Goal: Information Seeking & Learning: Learn about a topic

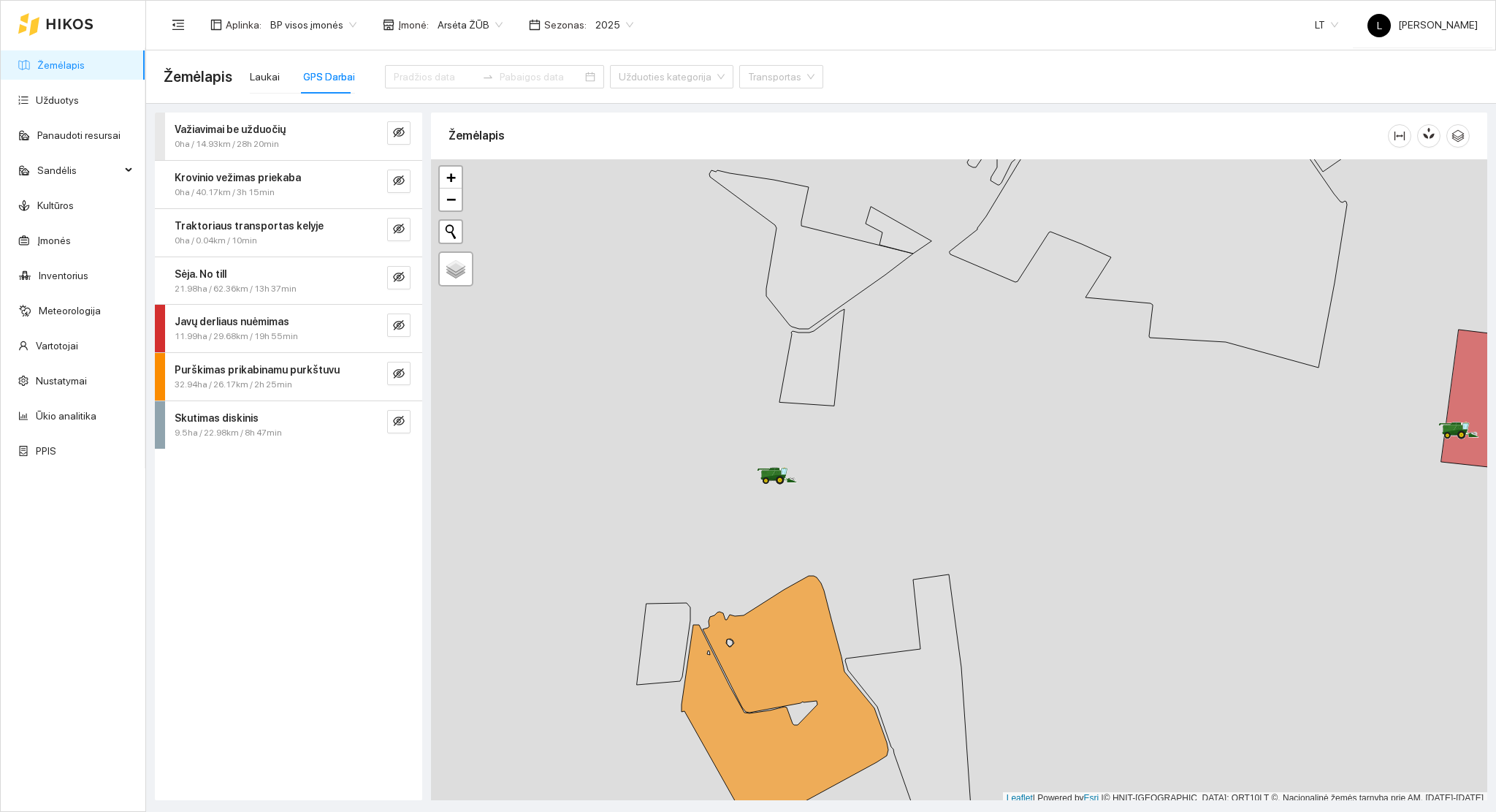
scroll to position [4, 0]
drag, startPoint x: 1323, startPoint y: 500, endPoint x: 1105, endPoint y: 591, distance: 236.2
click at [1105, 591] on div at bounding box center [959, 478] width 1056 height 645
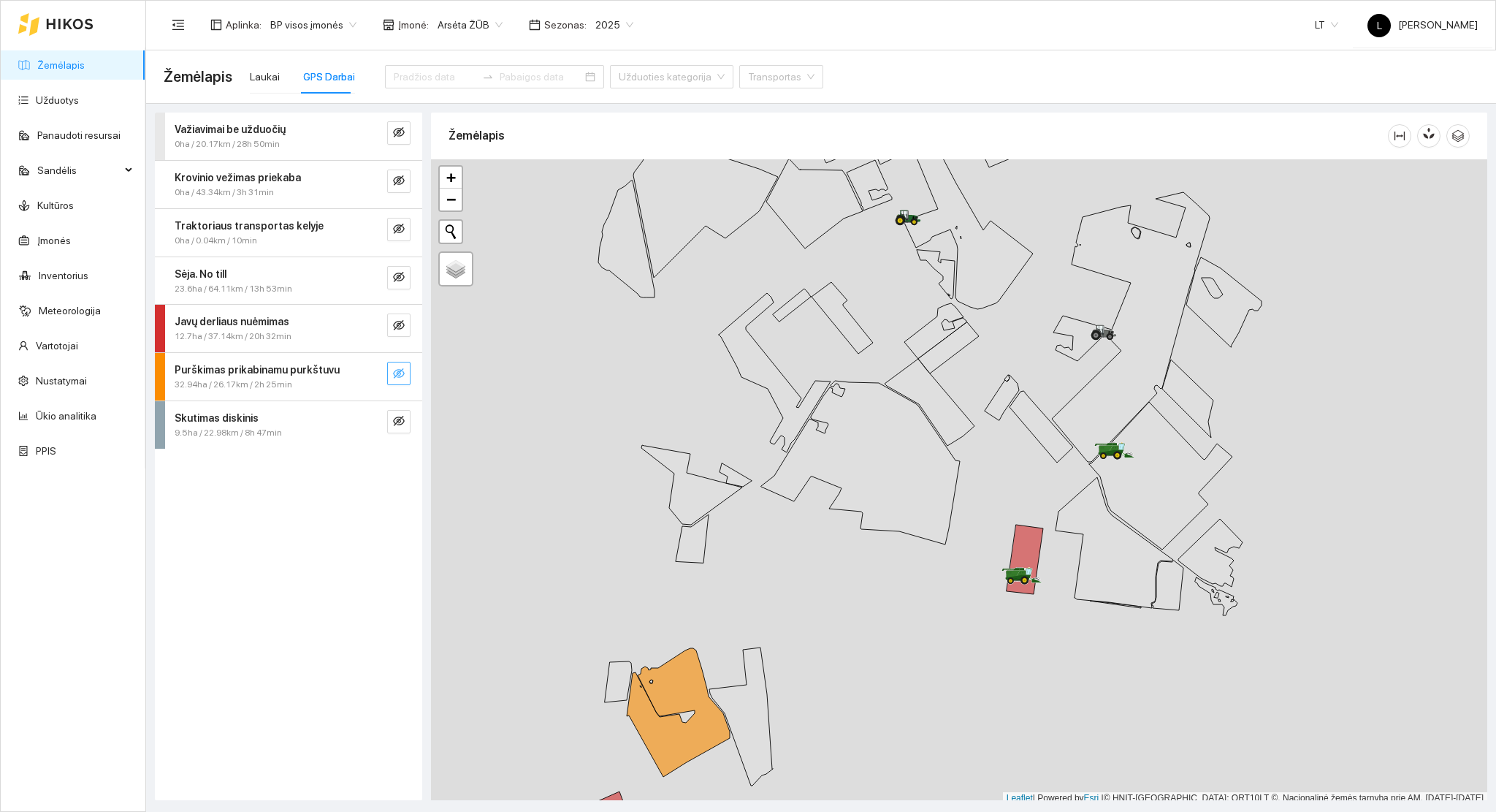
click at [403, 375] on icon "eye-invisible" at bounding box center [398, 373] width 12 height 11
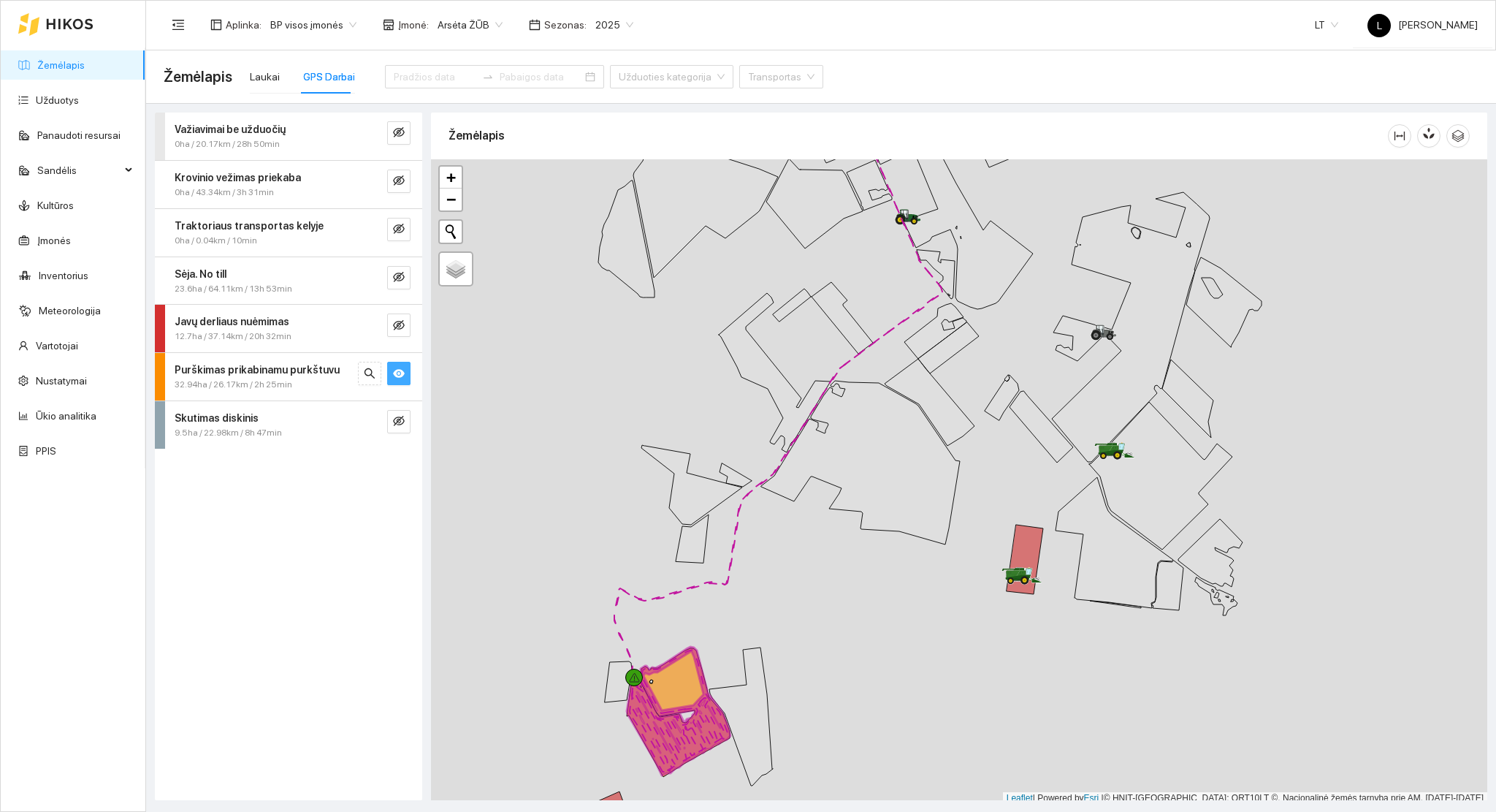
click at [403, 375] on icon "eye" at bounding box center [398, 373] width 12 height 9
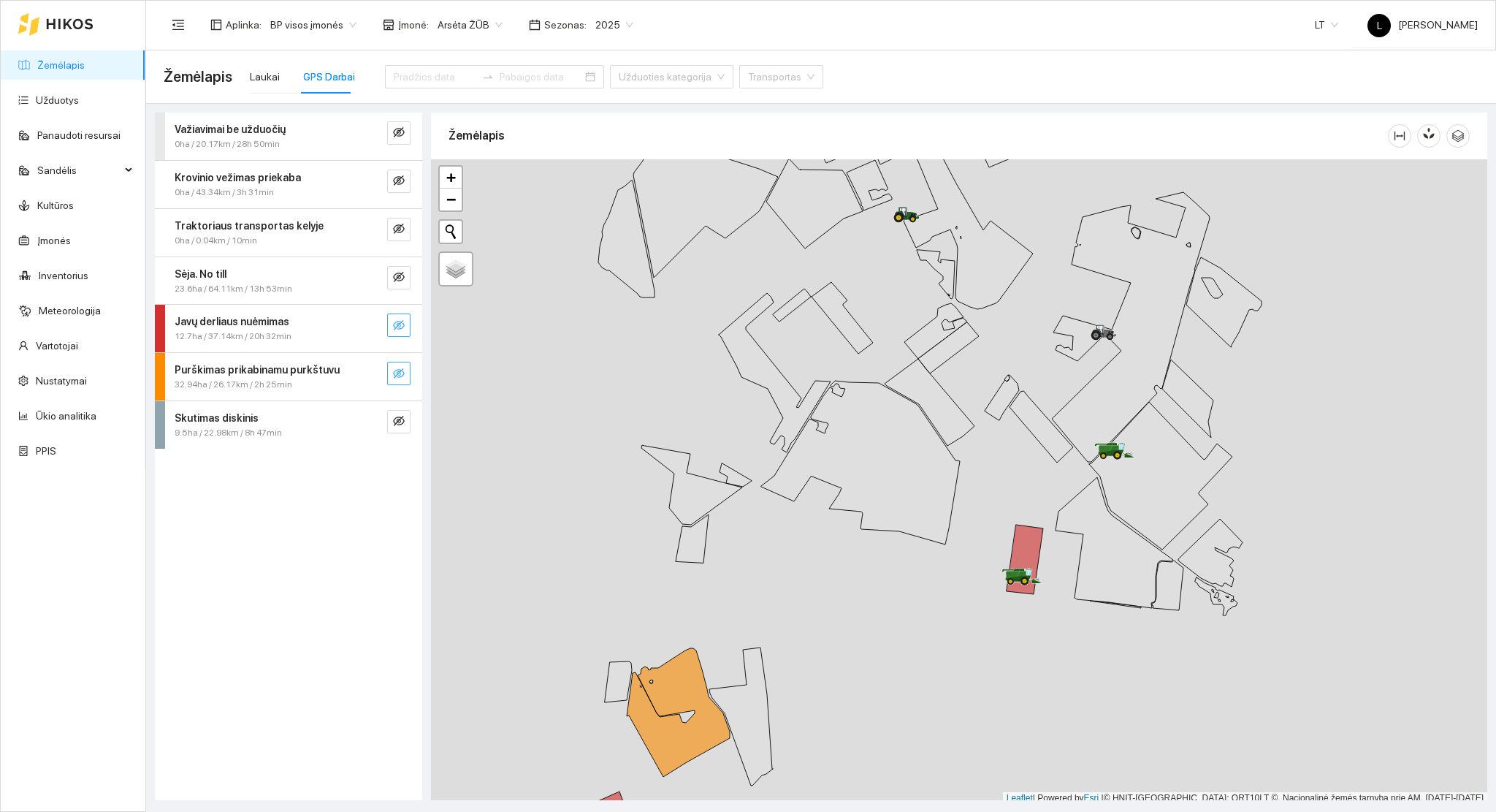
click at [403, 334] on button "button" at bounding box center [399, 325] width 23 height 23
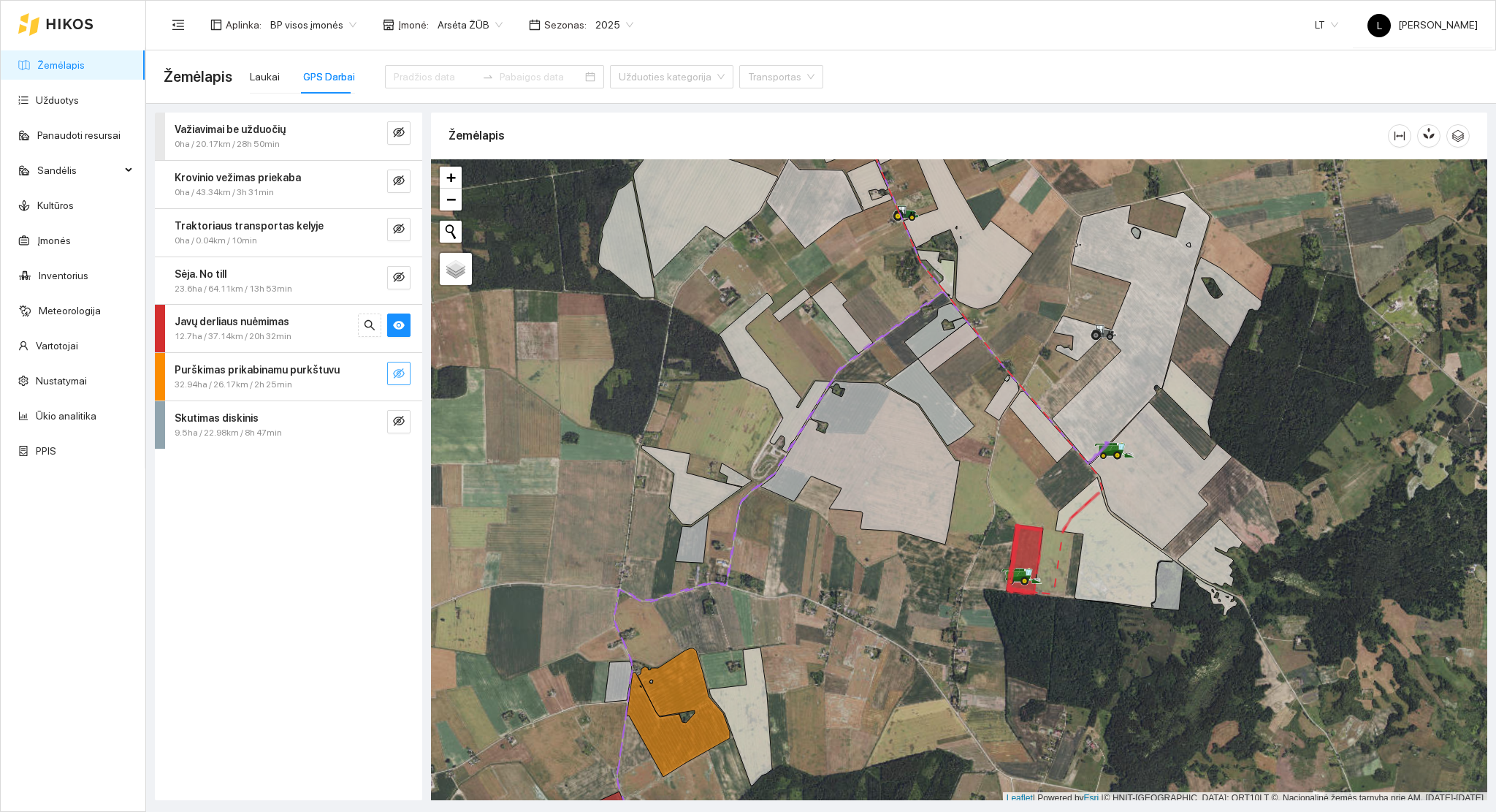
scroll to position [4, 0]
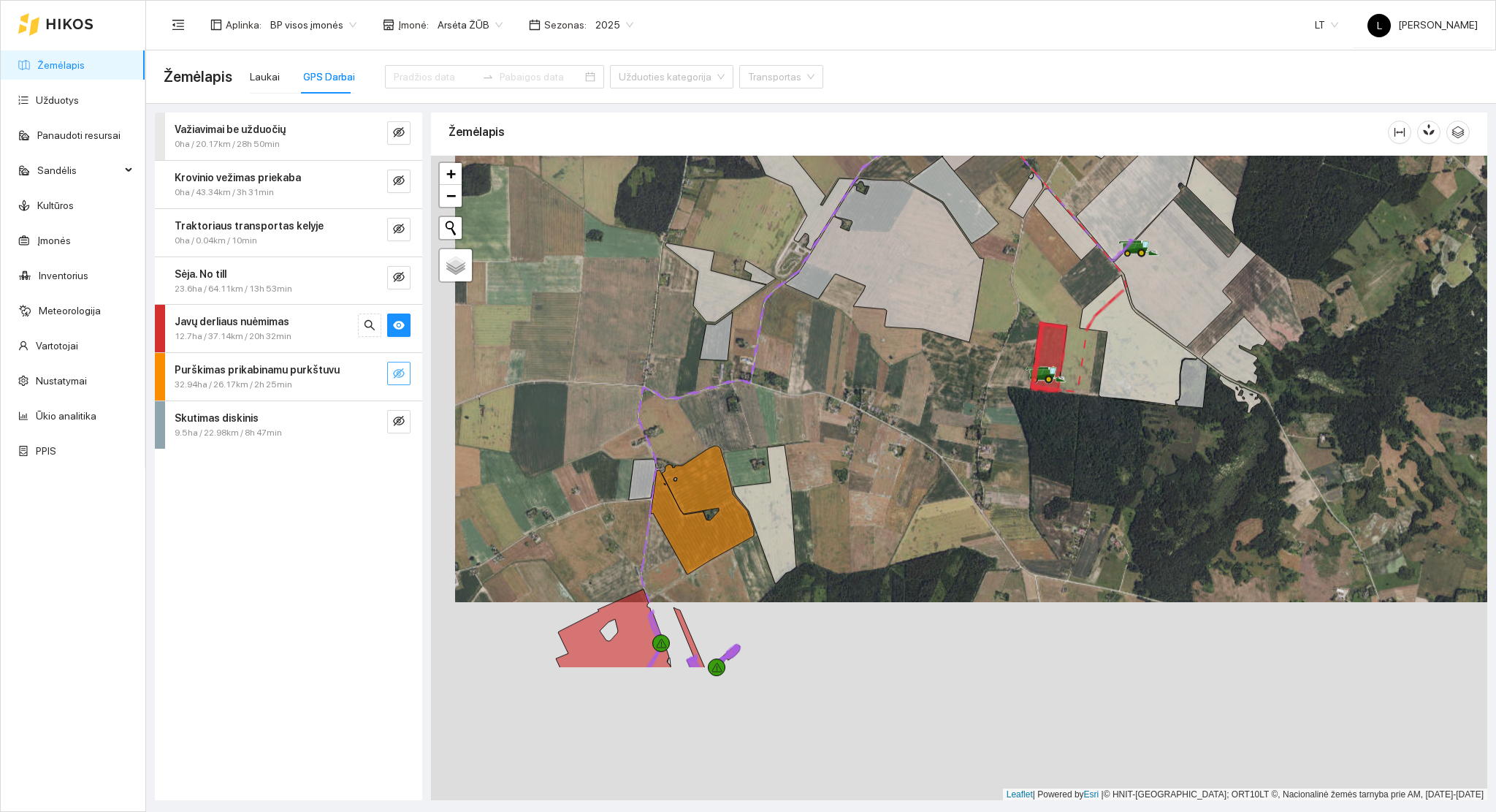
drag, startPoint x: 857, startPoint y: 565, endPoint x: 872, endPoint y: 432, distance: 133.8
click at [877, 430] on div at bounding box center [959, 478] width 1056 height 645
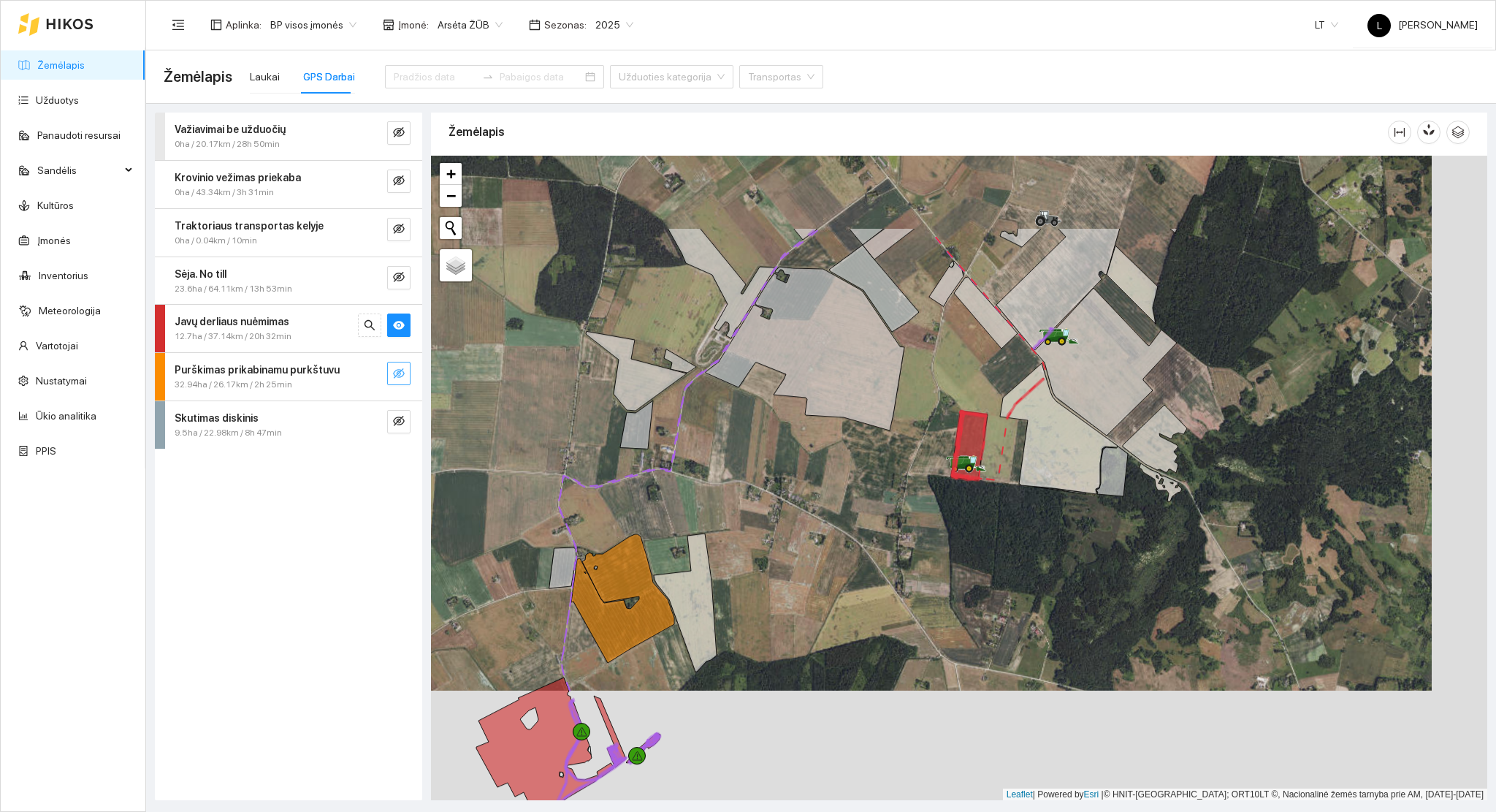
drag, startPoint x: 906, startPoint y: 422, endPoint x: 820, endPoint y: 559, distance: 161.8
click at [820, 558] on div at bounding box center [959, 478] width 1056 height 645
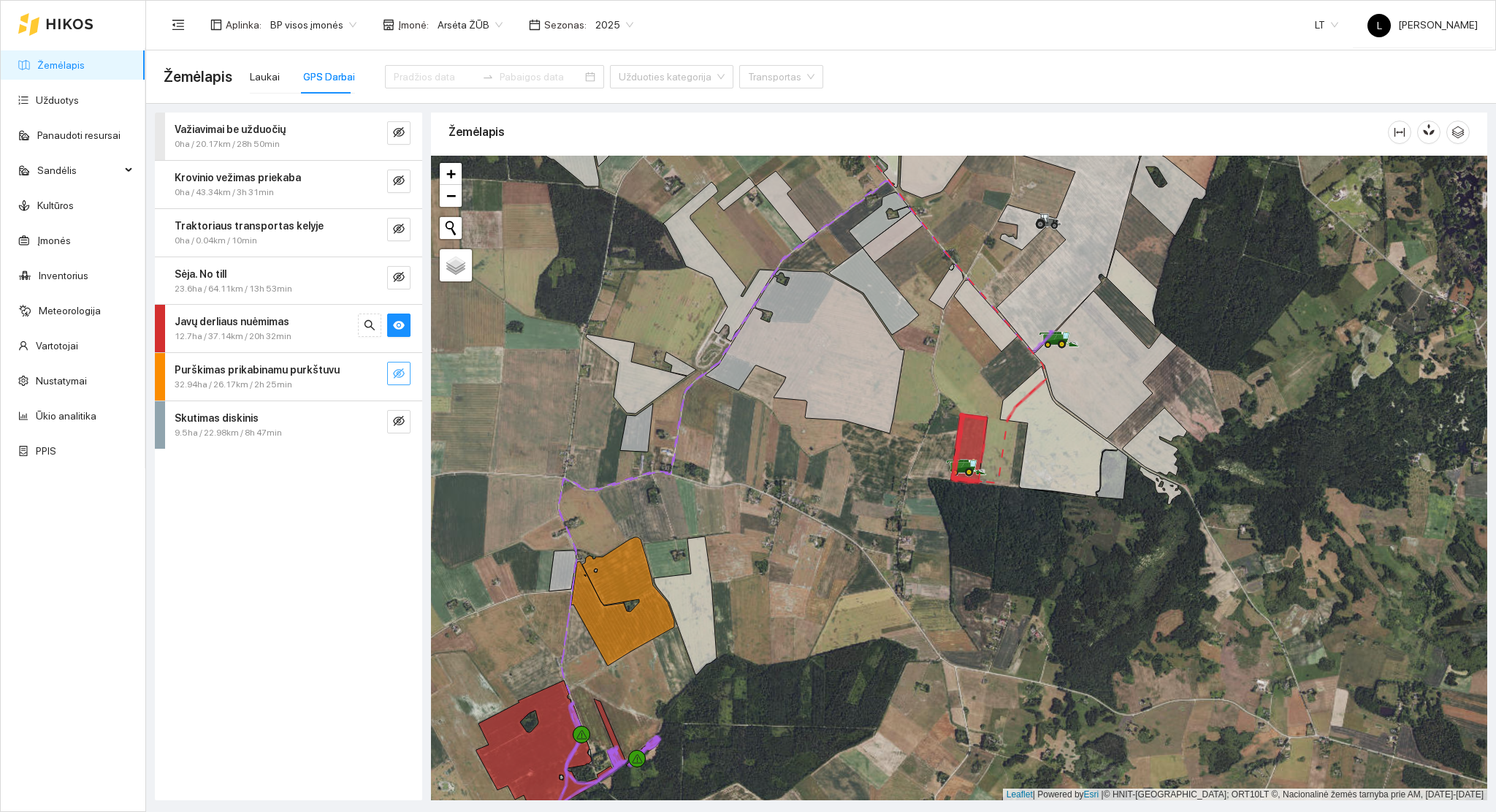
click at [53, 119] on ul "Žemėlapis Užduotys Panaudoti resursai Sandėlis Kultūros Įmonės Inventorius Mete…" at bounding box center [73, 258] width 145 height 421
click at [56, 106] on link "Užduotys" at bounding box center [57, 100] width 43 height 11
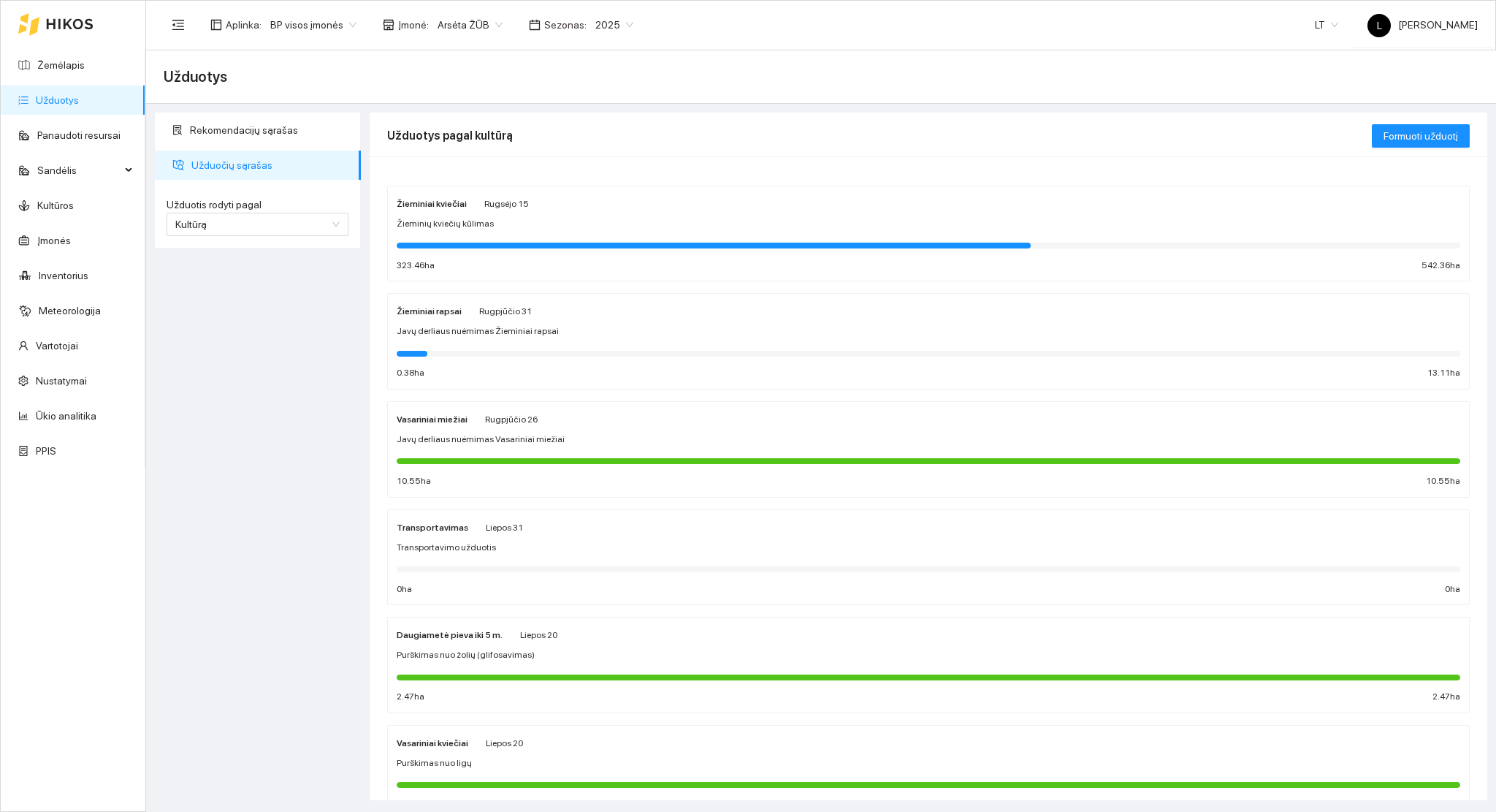
click at [543, 255] on div "Žieminiai kviečiai [DATE] Žieminių kviečių kūlimas 323.46 ha 542.36 ha" at bounding box center [928, 234] width 1063 height 78
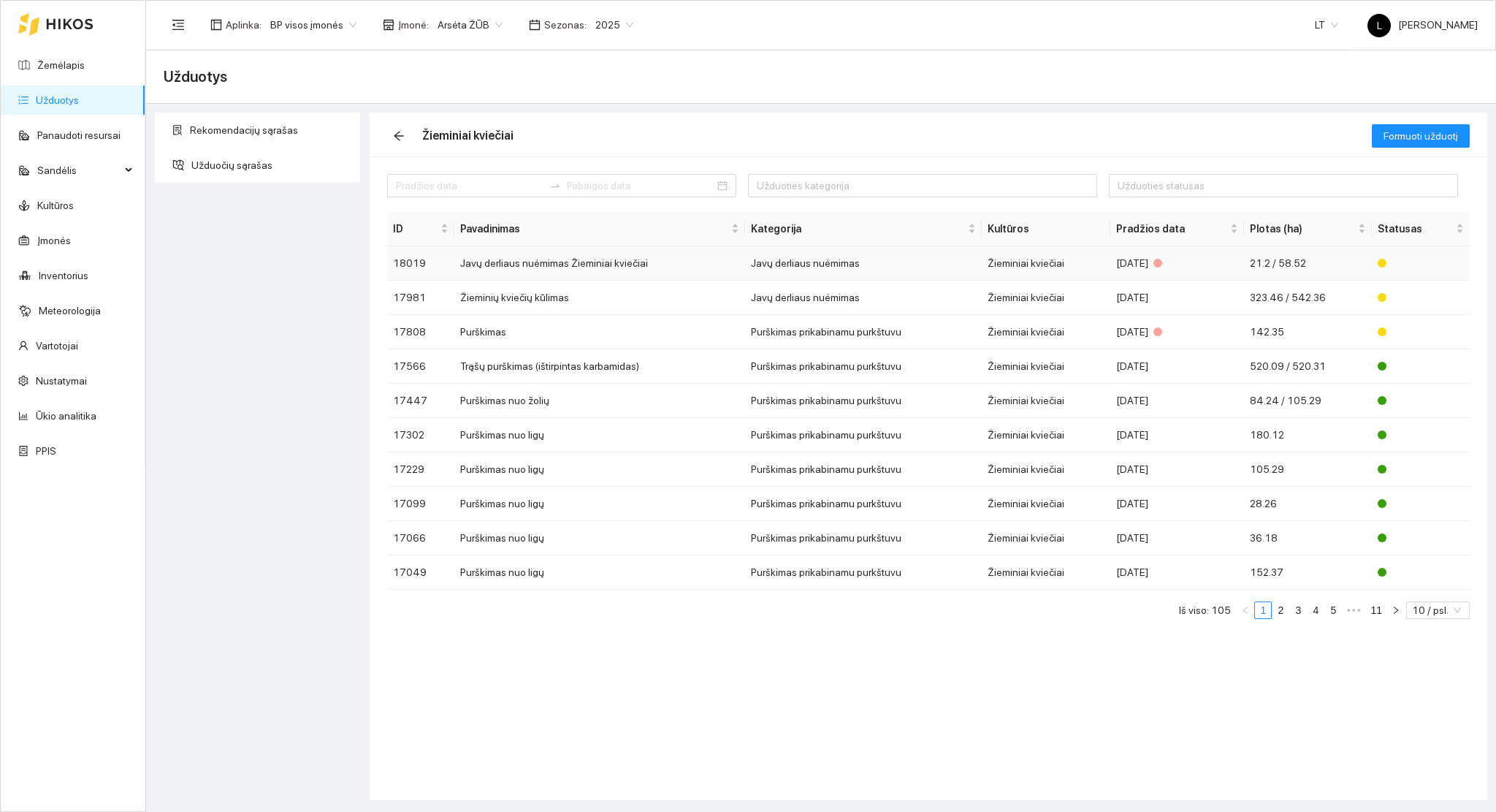
click at [648, 268] on td "Javų derliaus nuėmimas Žieminiai kviečiai" at bounding box center [600, 263] width 291 height 34
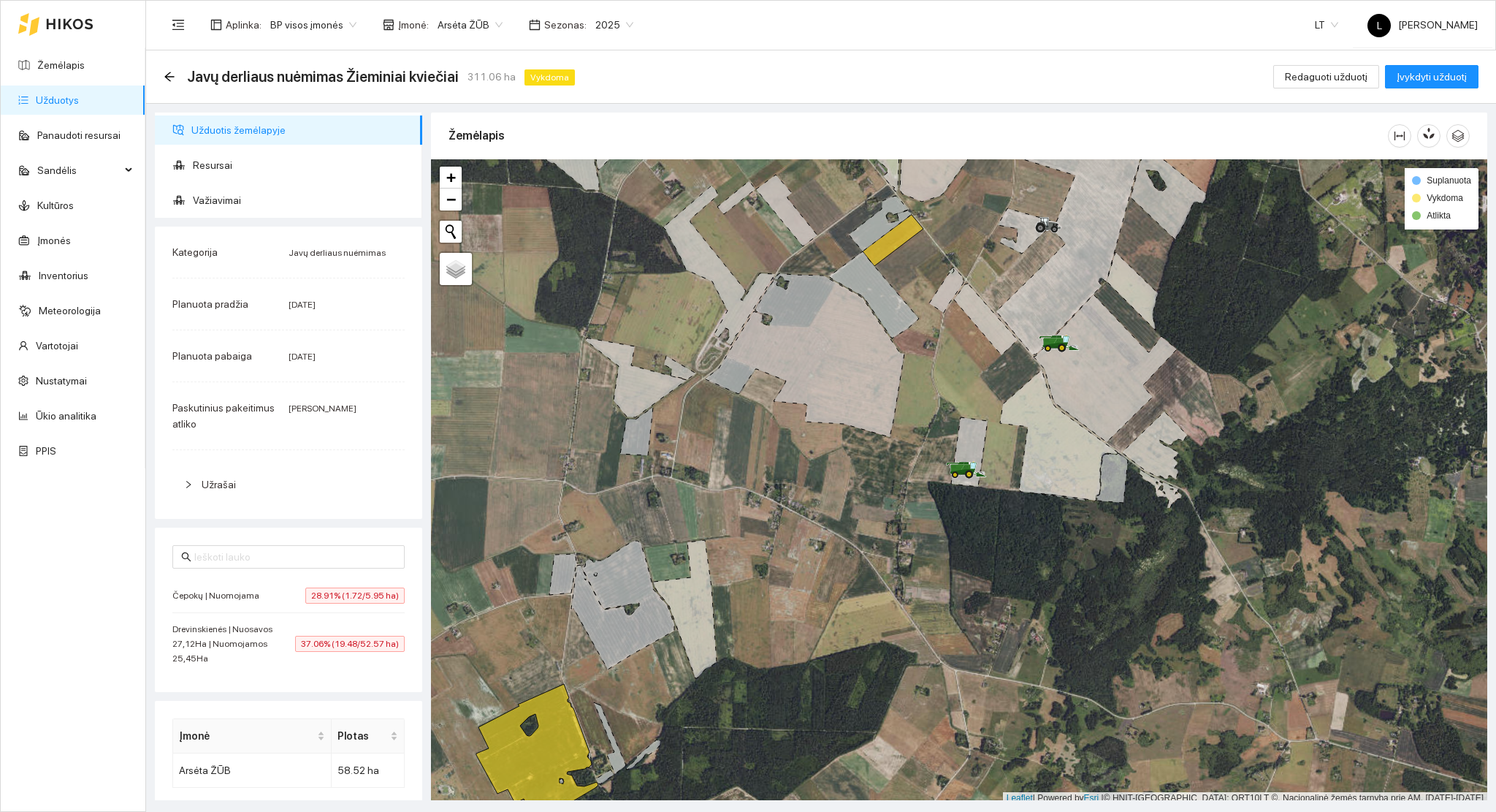
click at [345, 588] on span "28.91% (1.72/5.95 ha)" at bounding box center [355, 595] width 99 height 16
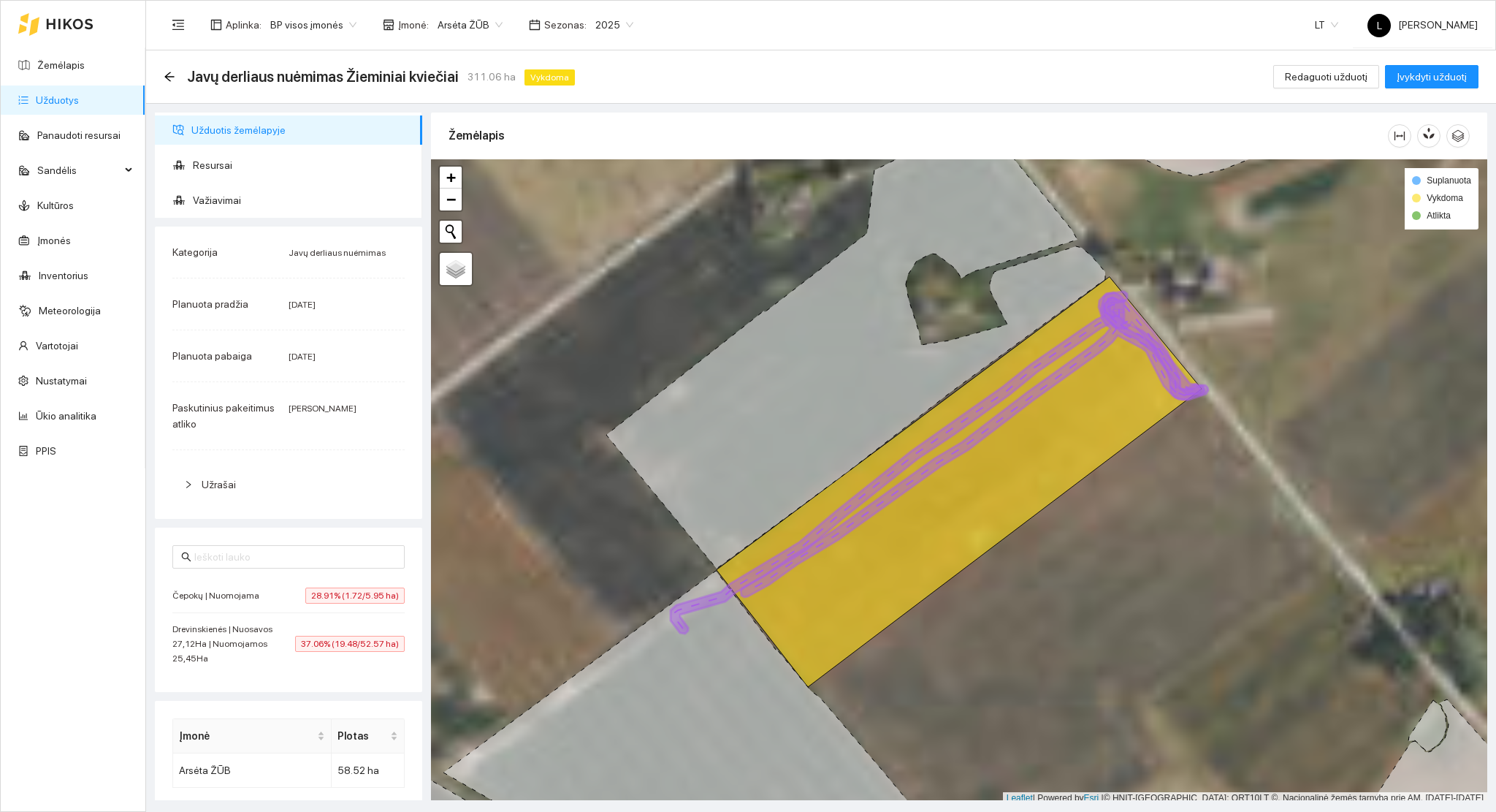
click at [322, 631] on div "Drevinskienės | [GEOGRAPHIC_DATA] 27,12Ha | Nuomojamos 25,45Ha 37.06% (19.48/52…" at bounding box center [288, 644] width 233 height 44
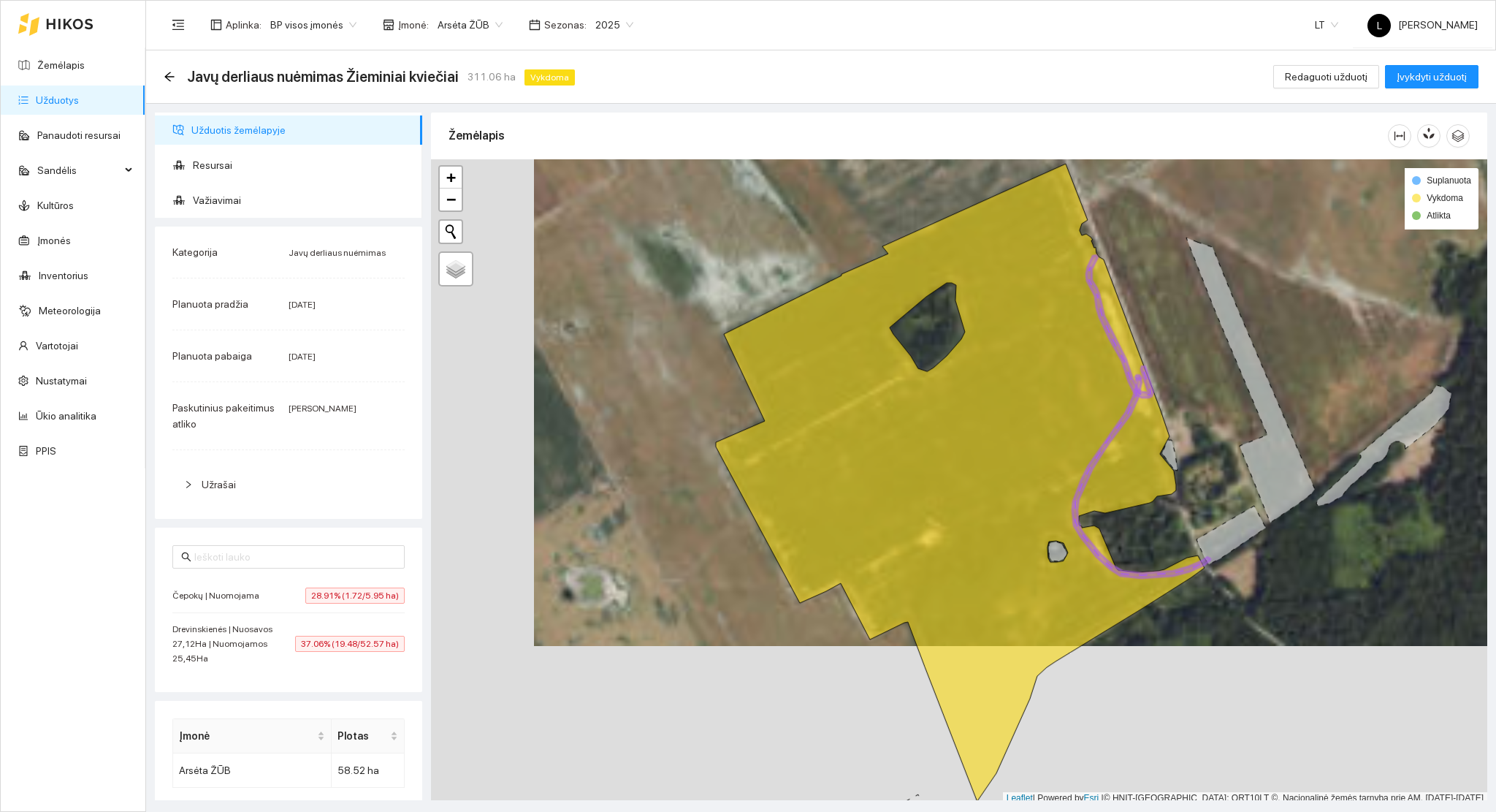
click at [330, 644] on span "37.06% (19.48/52.57 ha)" at bounding box center [350, 643] width 110 height 16
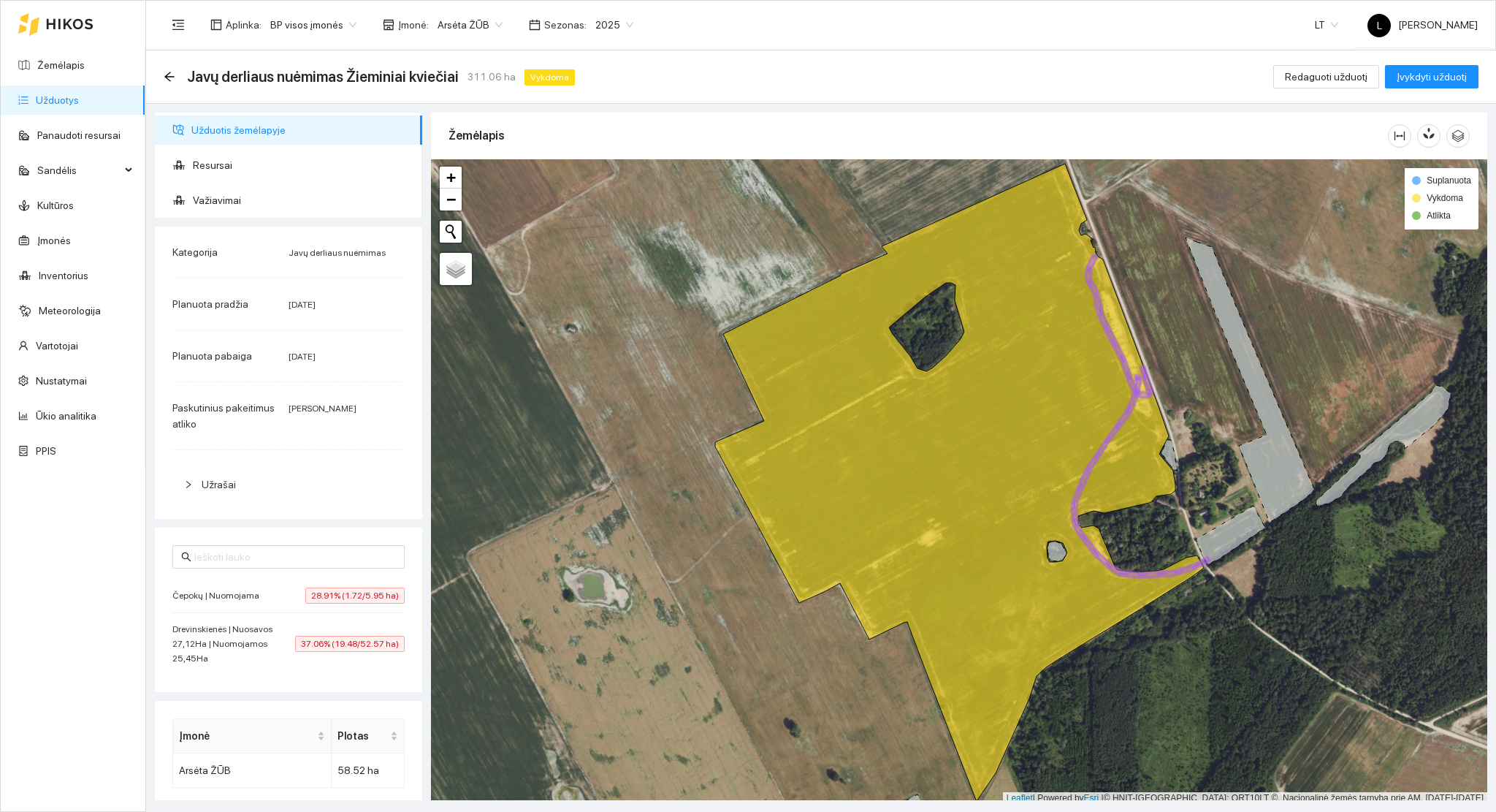
click at [363, 591] on span "28.91% (1.72/5.95 ha)" at bounding box center [355, 595] width 99 height 16
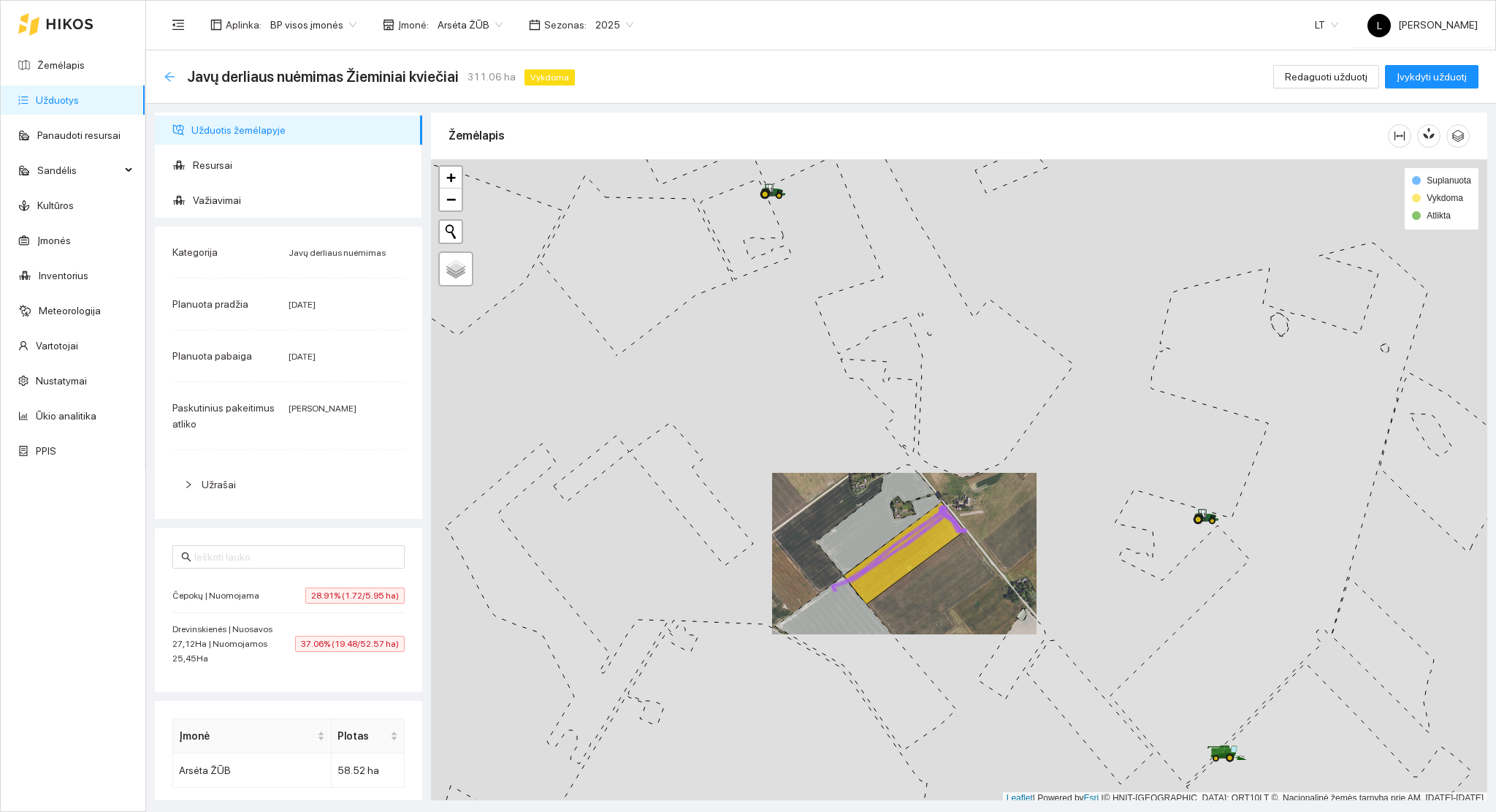
click at [167, 76] on icon "arrow-left" at bounding box center [169, 76] width 10 height 10
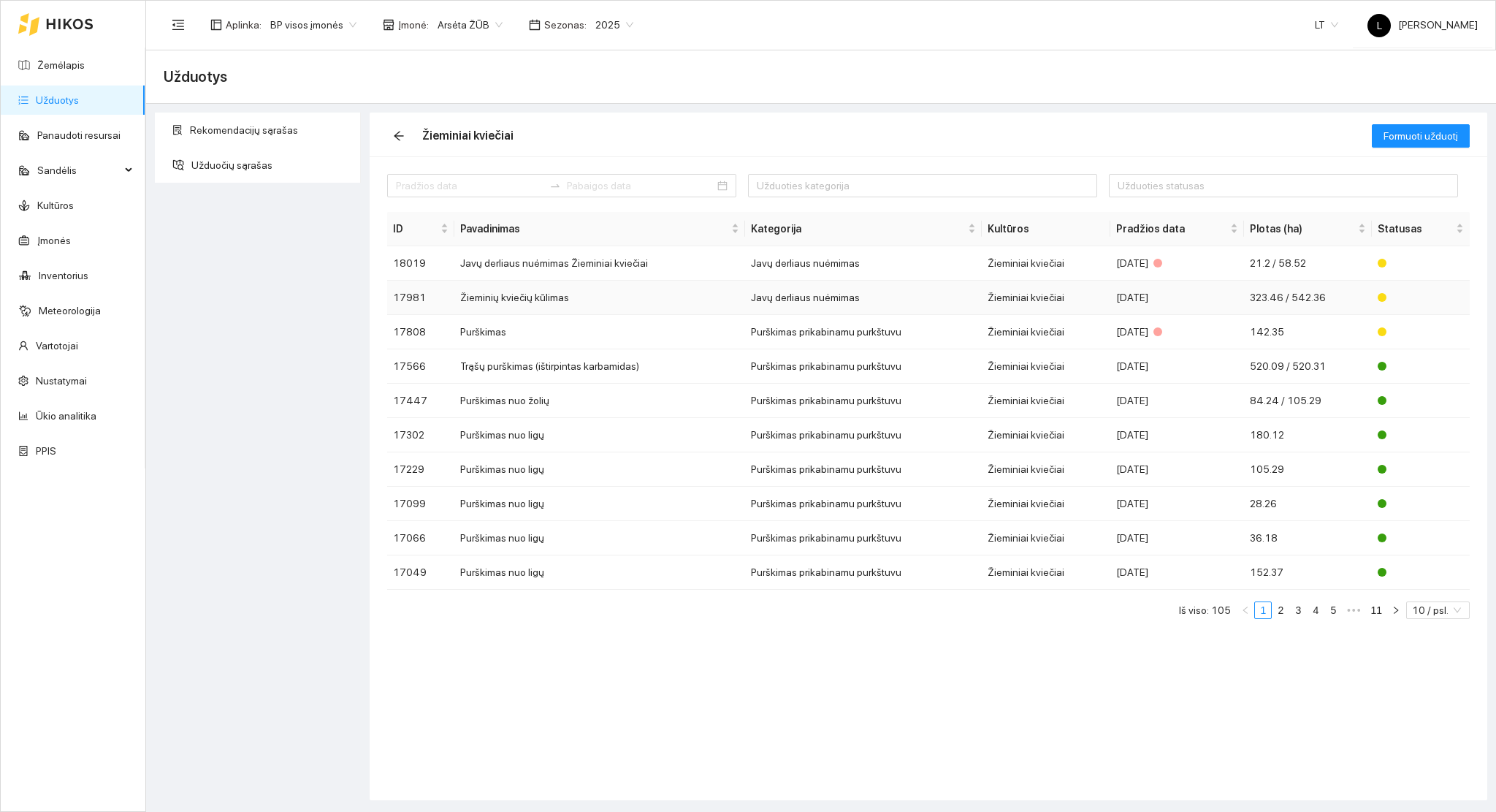
click at [963, 295] on td "Javų derliaus nuėmimas" at bounding box center [863, 297] width 237 height 34
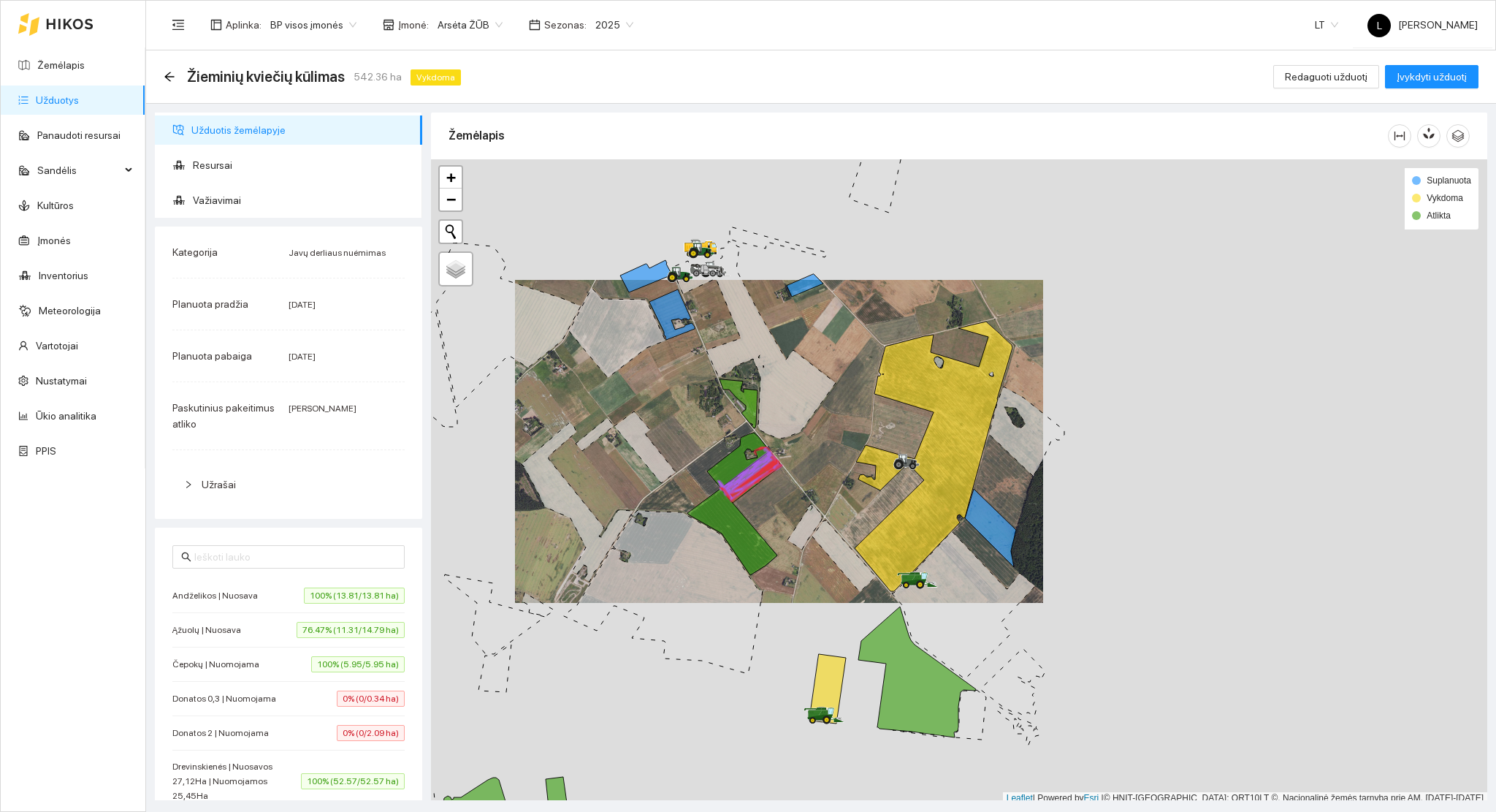
scroll to position [4, 0]
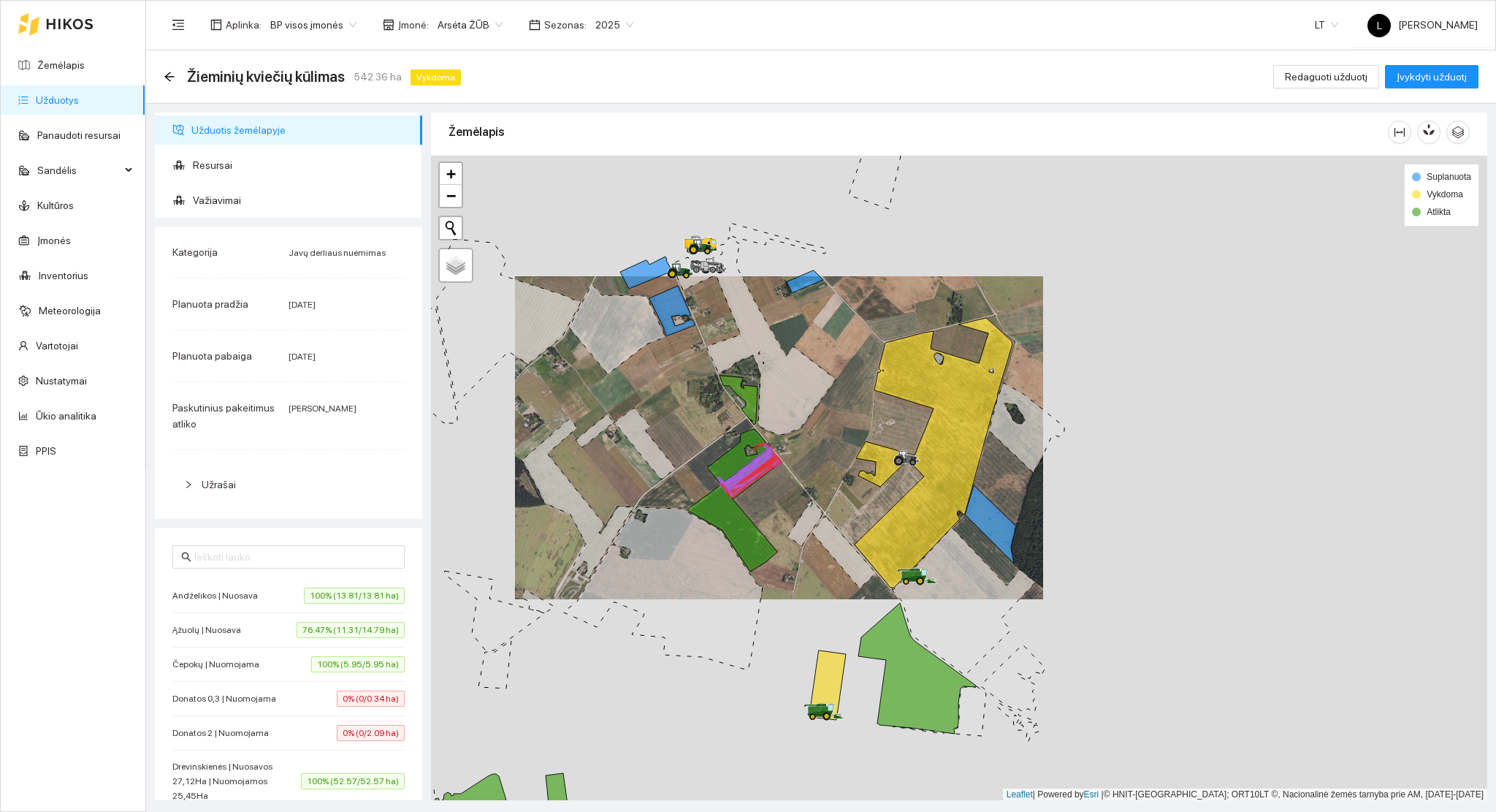
drag, startPoint x: 688, startPoint y: 542, endPoint x: 686, endPoint y: 397, distance: 145.0
click at [686, 506] on icon at bounding box center [664, 587] width 199 height 164
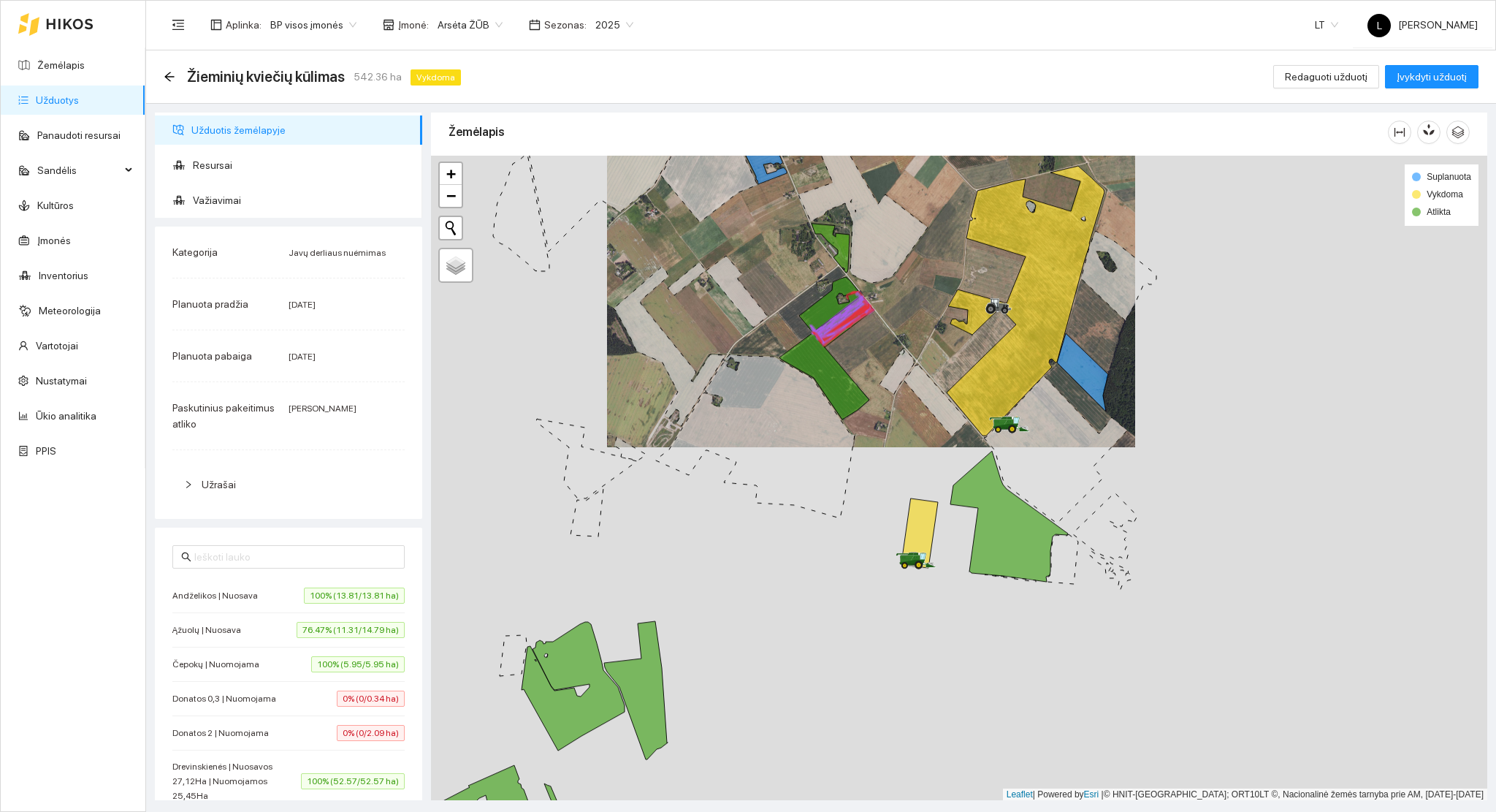
drag, startPoint x: 651, startPoint y: 378, endPoint x: 691, endPoint y: 385, distance: 40.6
click at [684, 379] on icon at bounding box center [670, 346] width 111 height 159
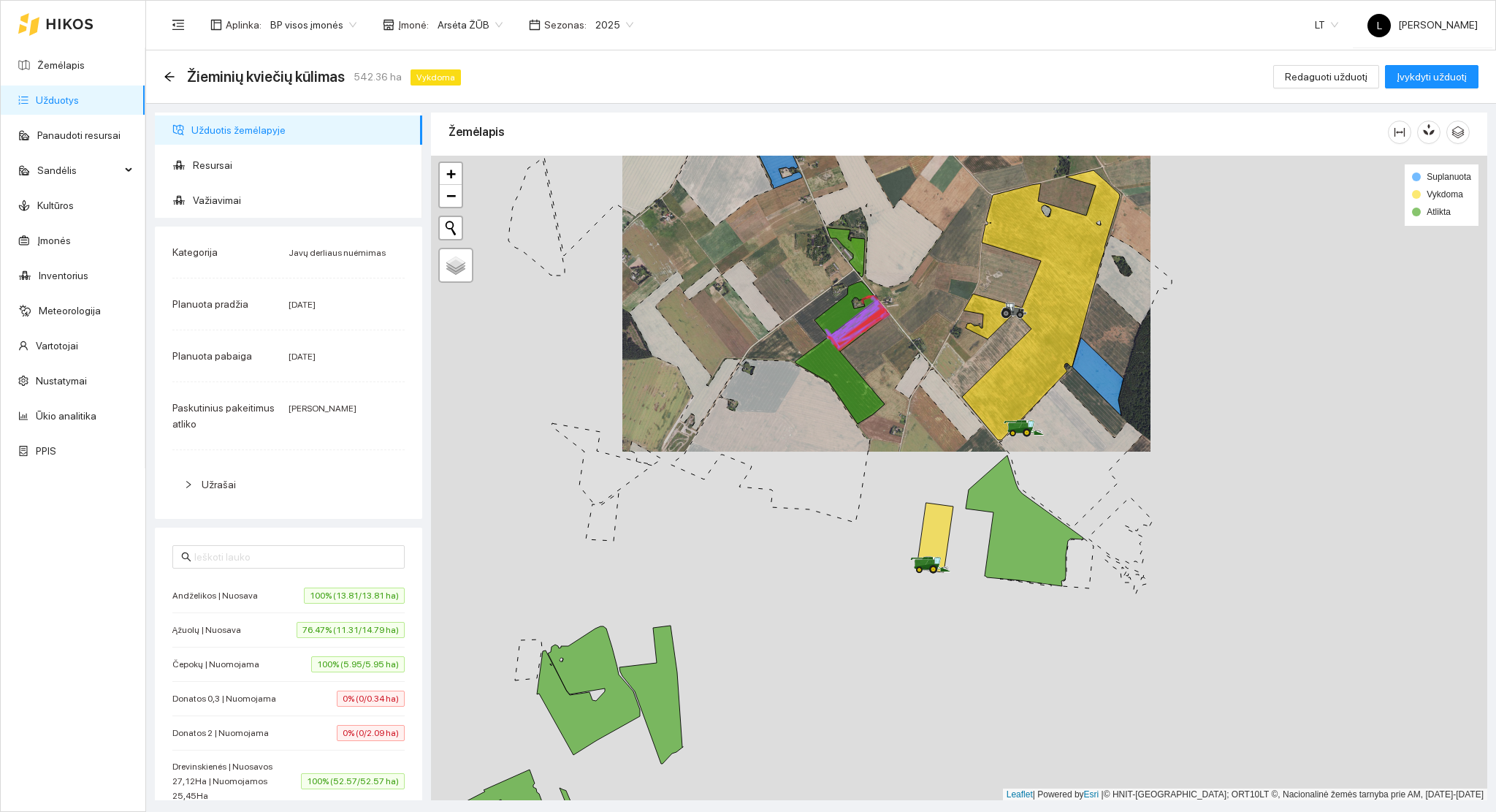
drag, startPoint x: 694, startPoint y: 384, endPoint x: 723, endPoint y: 364, distance: 35.2
click at [723, 364] on div at bounding box center [959, 478] width 1056 height 645
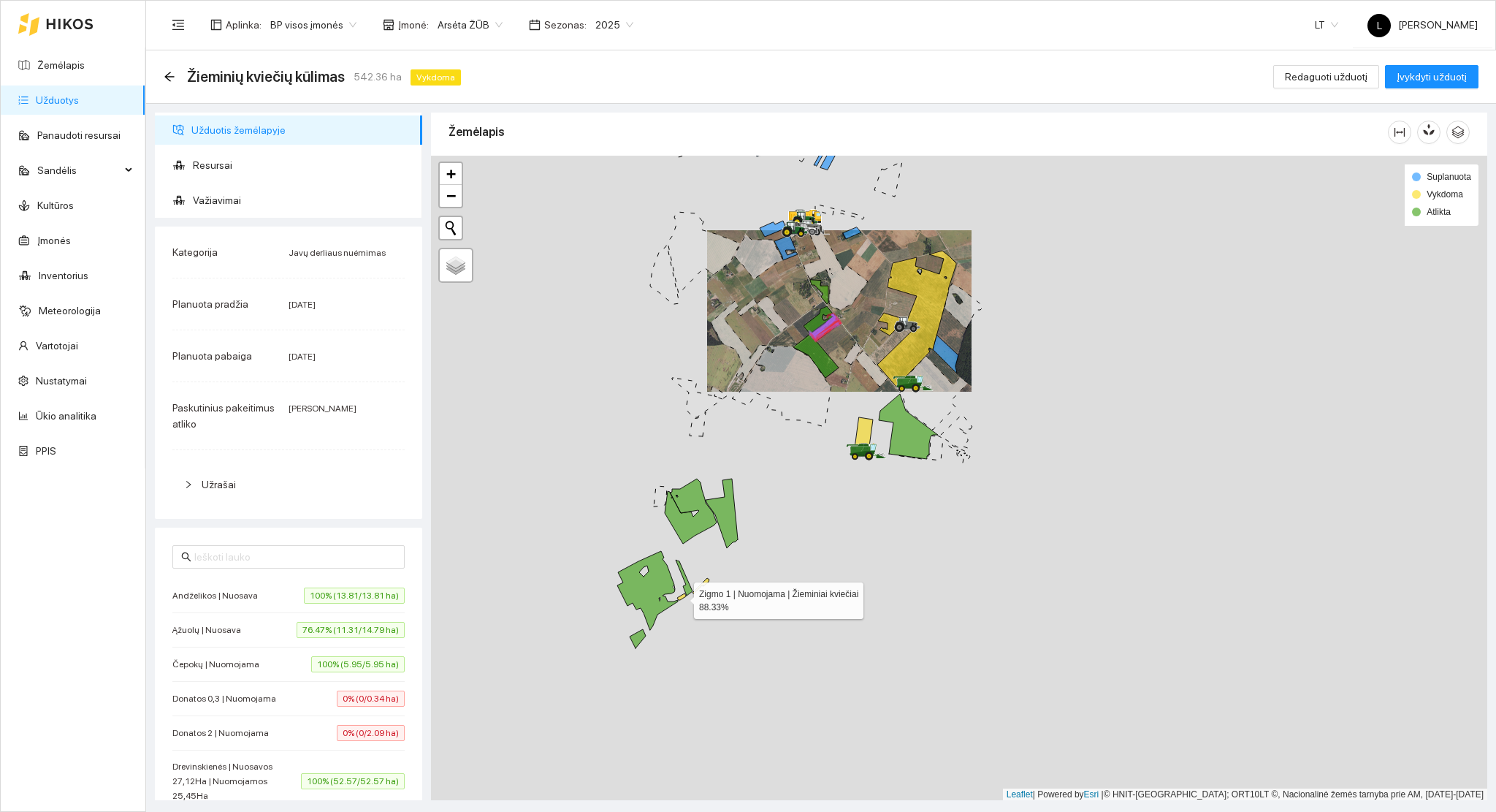
click at [681, 597] on icon at bounding box center [682, 596] width 9 height 6
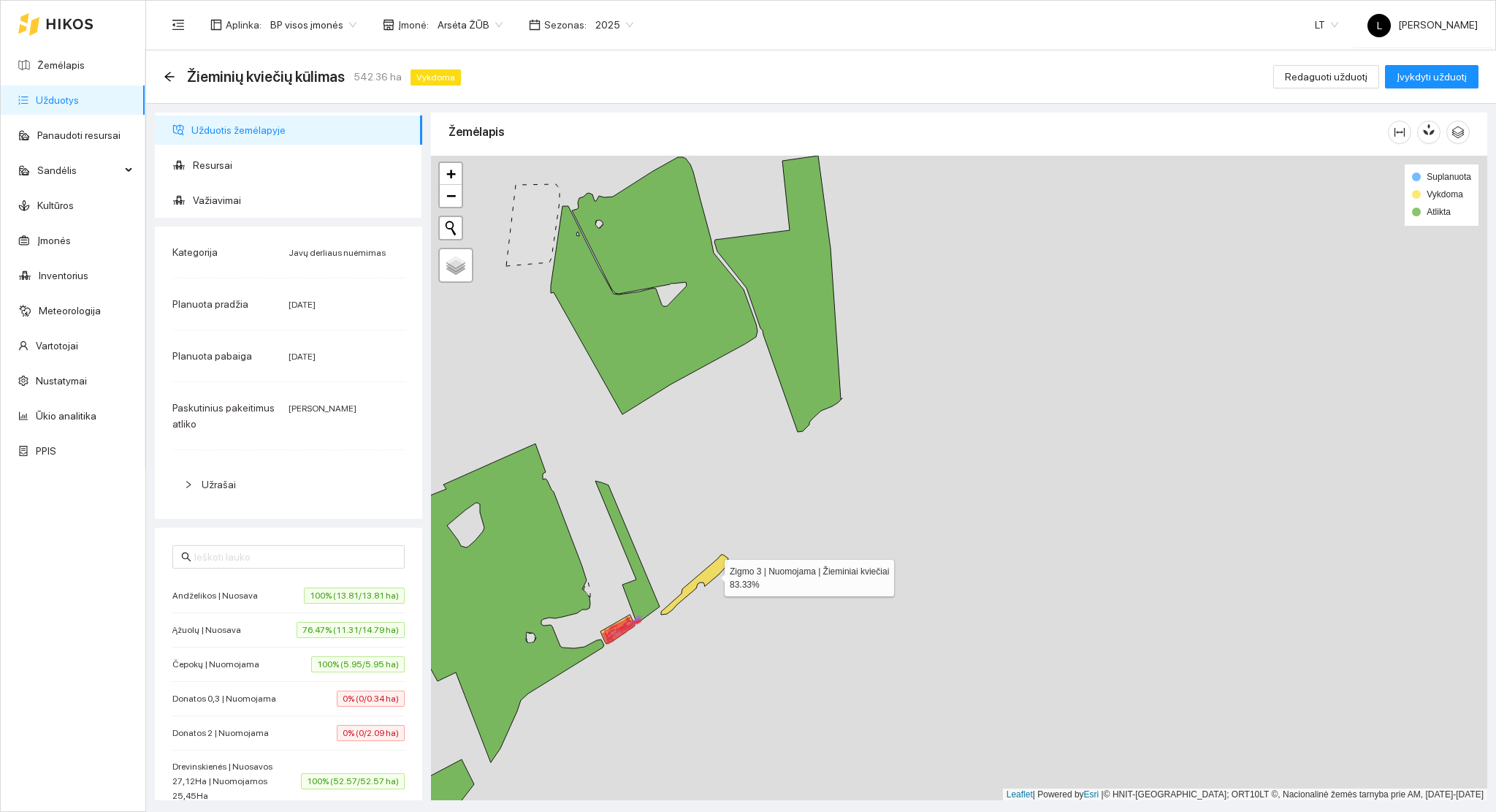
click at [711, 574] on icon at bounding box center [694, 585] width 67 height 60
click at [818, 439] on div at bounding box center [959, 478] width 1056 height 645
click at [716, 582] on div at bounding box center [959, 478] width 1056 height 645
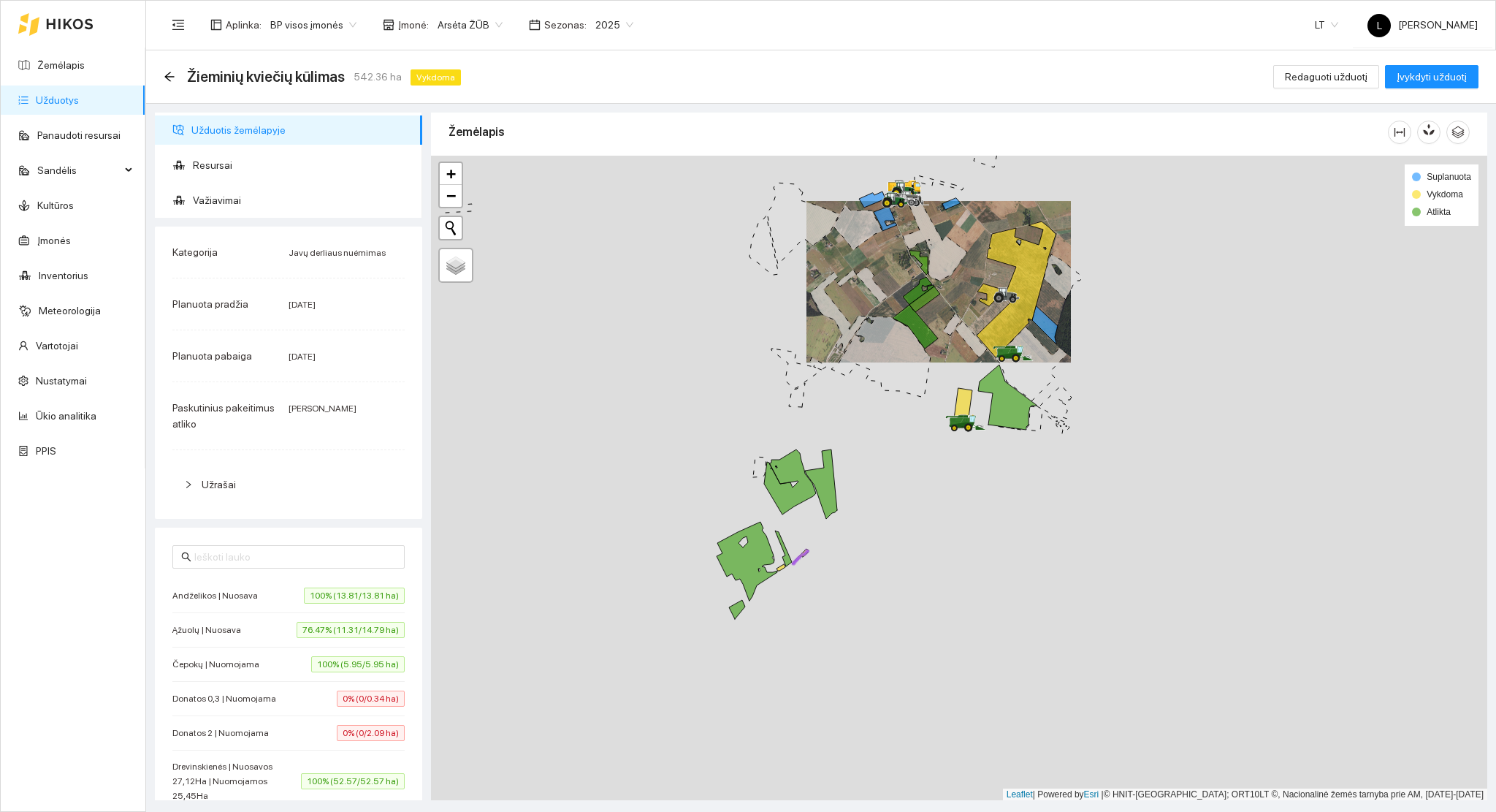
click at [842, 554] on div at bounding box center [959, 478] width 1056 height 645
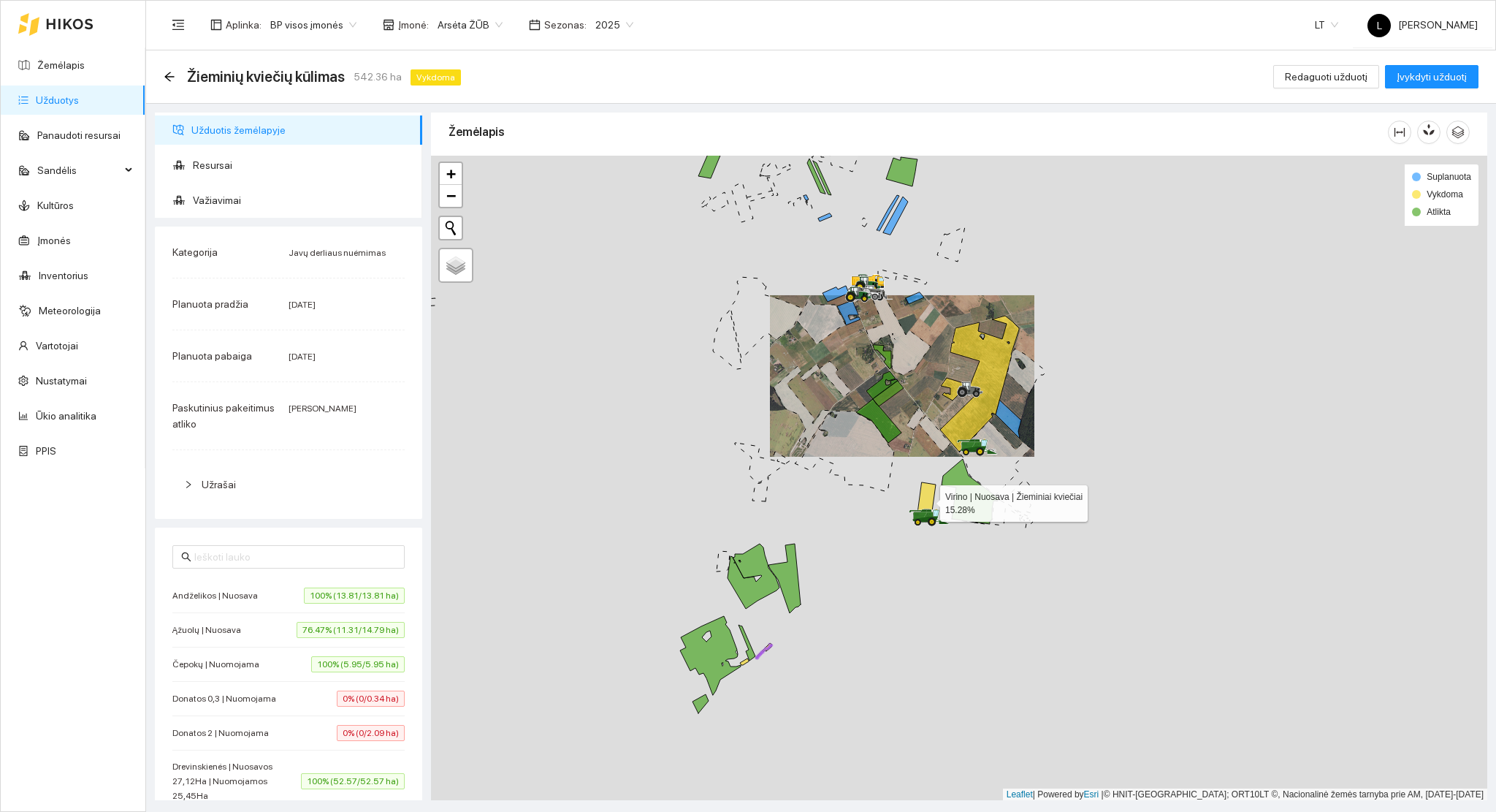
click at [928, 501] on icon at bounding box center [926, 499] width 19 height 34
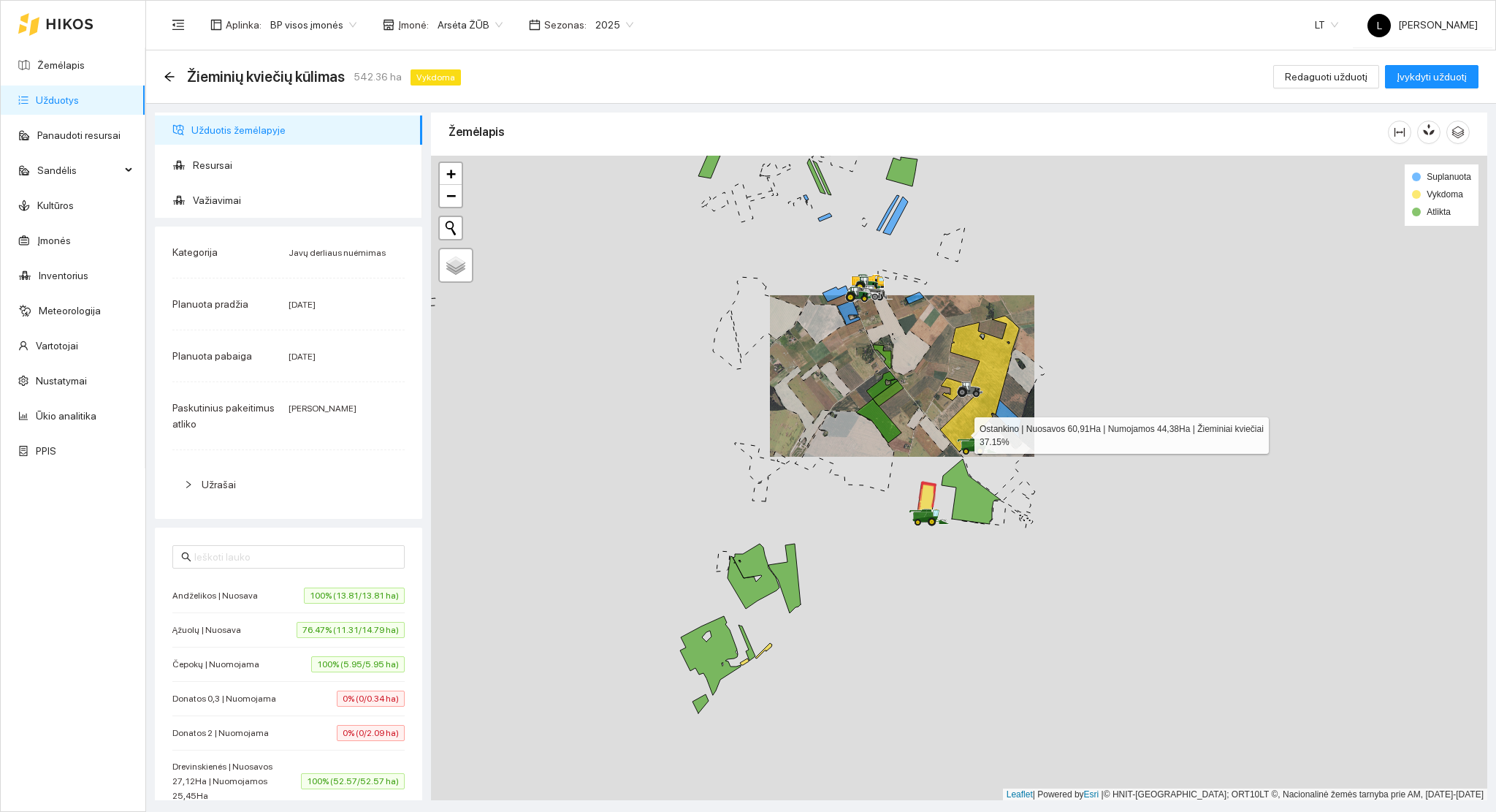
click at [962, 432] on icon at bounding box center [979, 384] width 79 height 136
click at [963, 425] on icon at bounding box center [967, 433] width 52 height 37
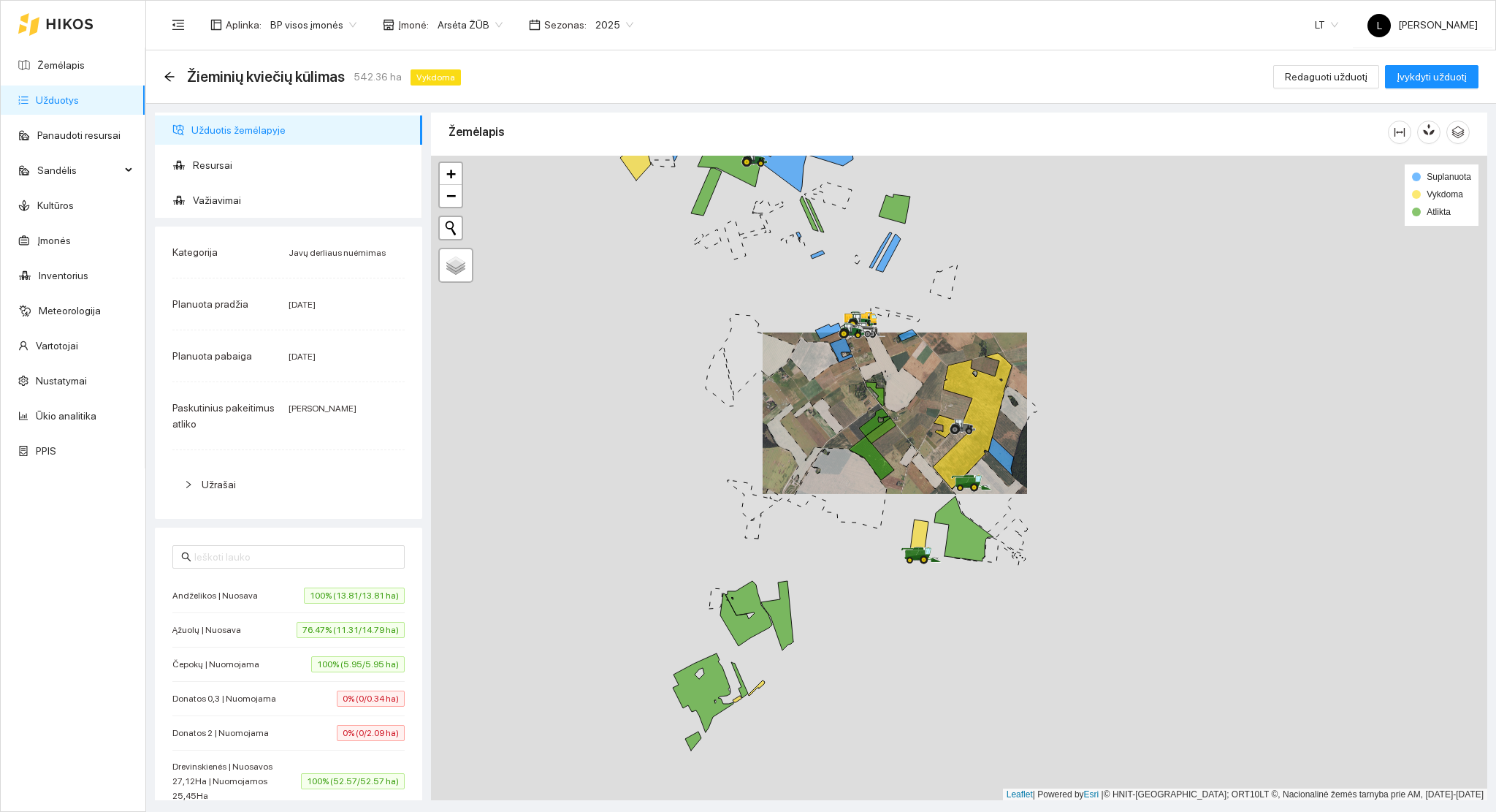
drag, startPoint x: 886, startPoint y: 451, endPoint x: 883, endPoint y: 464, distance: 13.3
click at [883, 464] on div at bounding box center [959, 478] width 1056 height 645
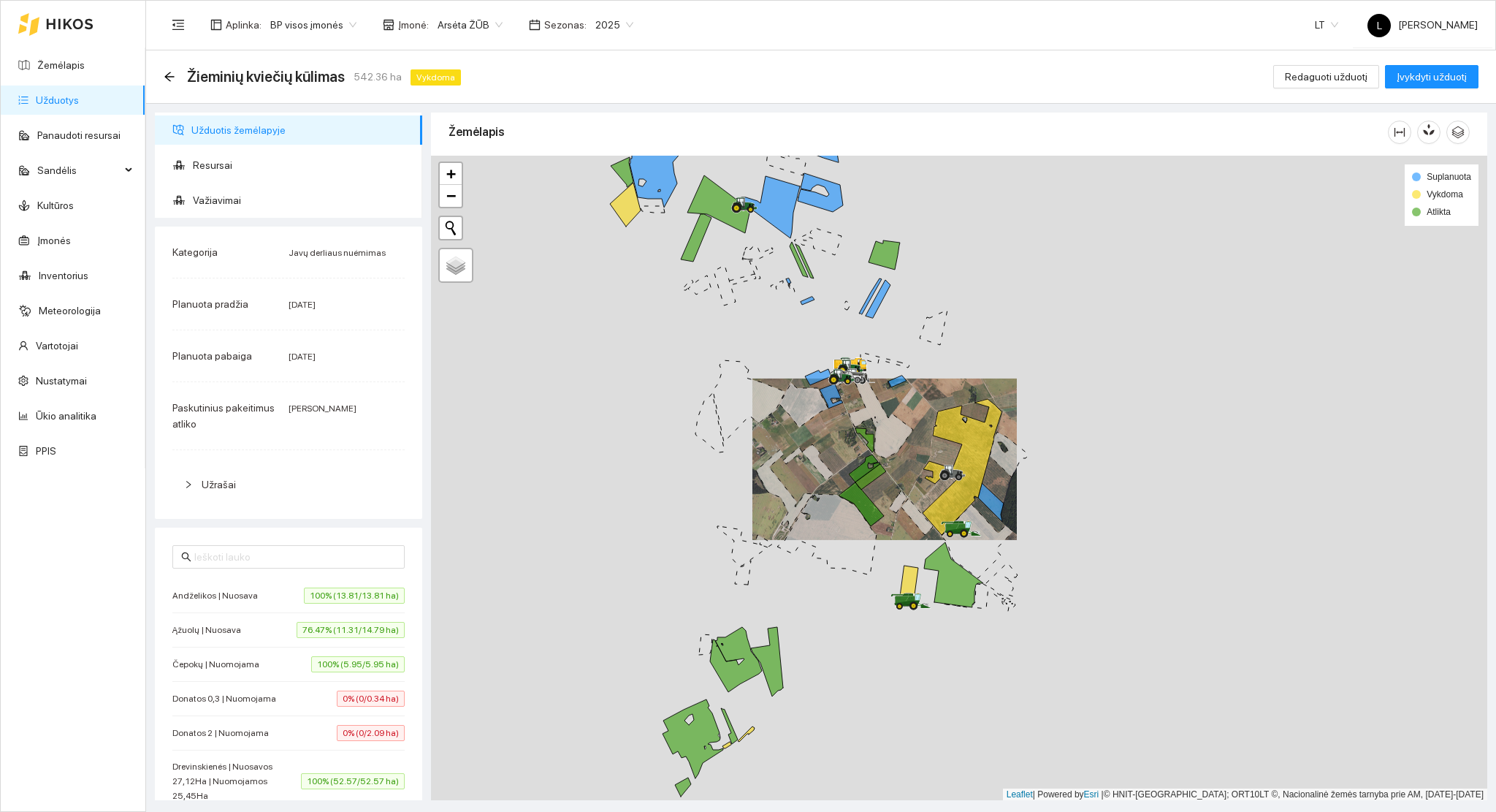
drag, startPoint x: 875, startPoint y: 446, endPoint x: 808, endPoint y: 465, distance: 69.6
click at [855, 489] on icon at bounding box center [871, 476] width 31 height 26
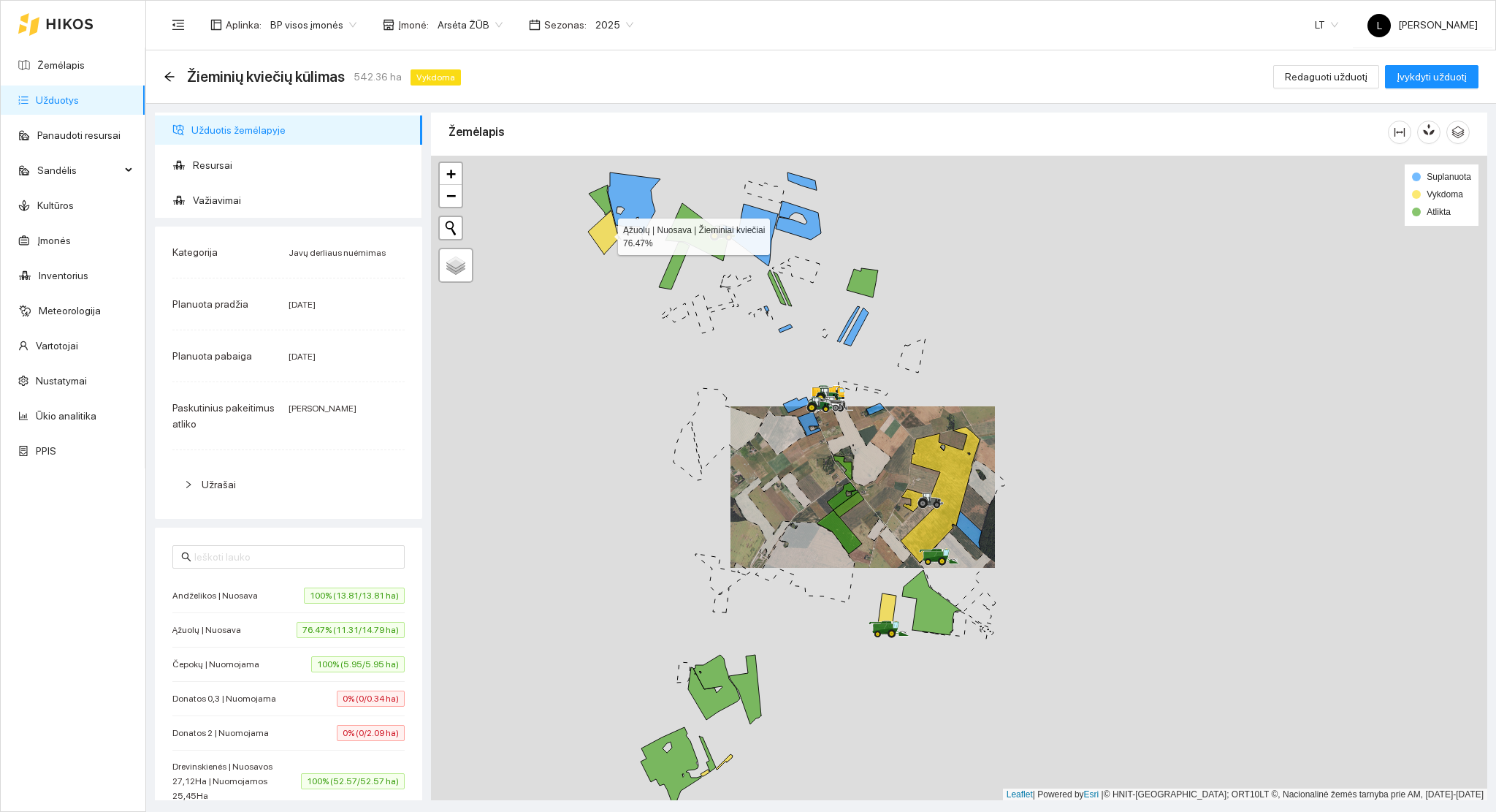
click at [610, 244] on icon at bounding box center [603, 233] width 31 height 44
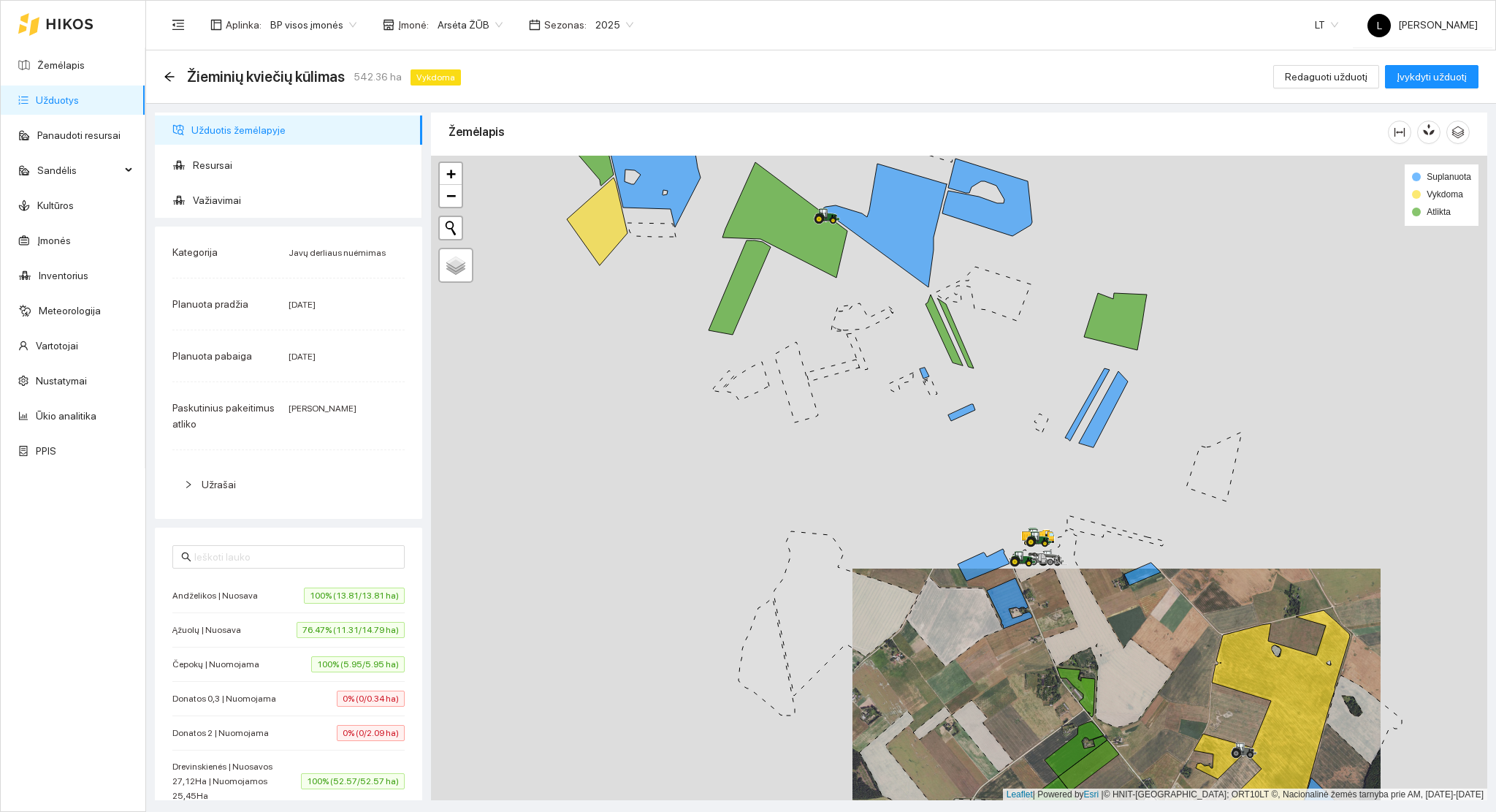
drag, startPoint x: 648, startPoint y: 276, endPoint x: 604, endPoint y: 233, distance: 61.5
click at [612, 243] on div at bounding box center [959, 478] width 1056 height 645
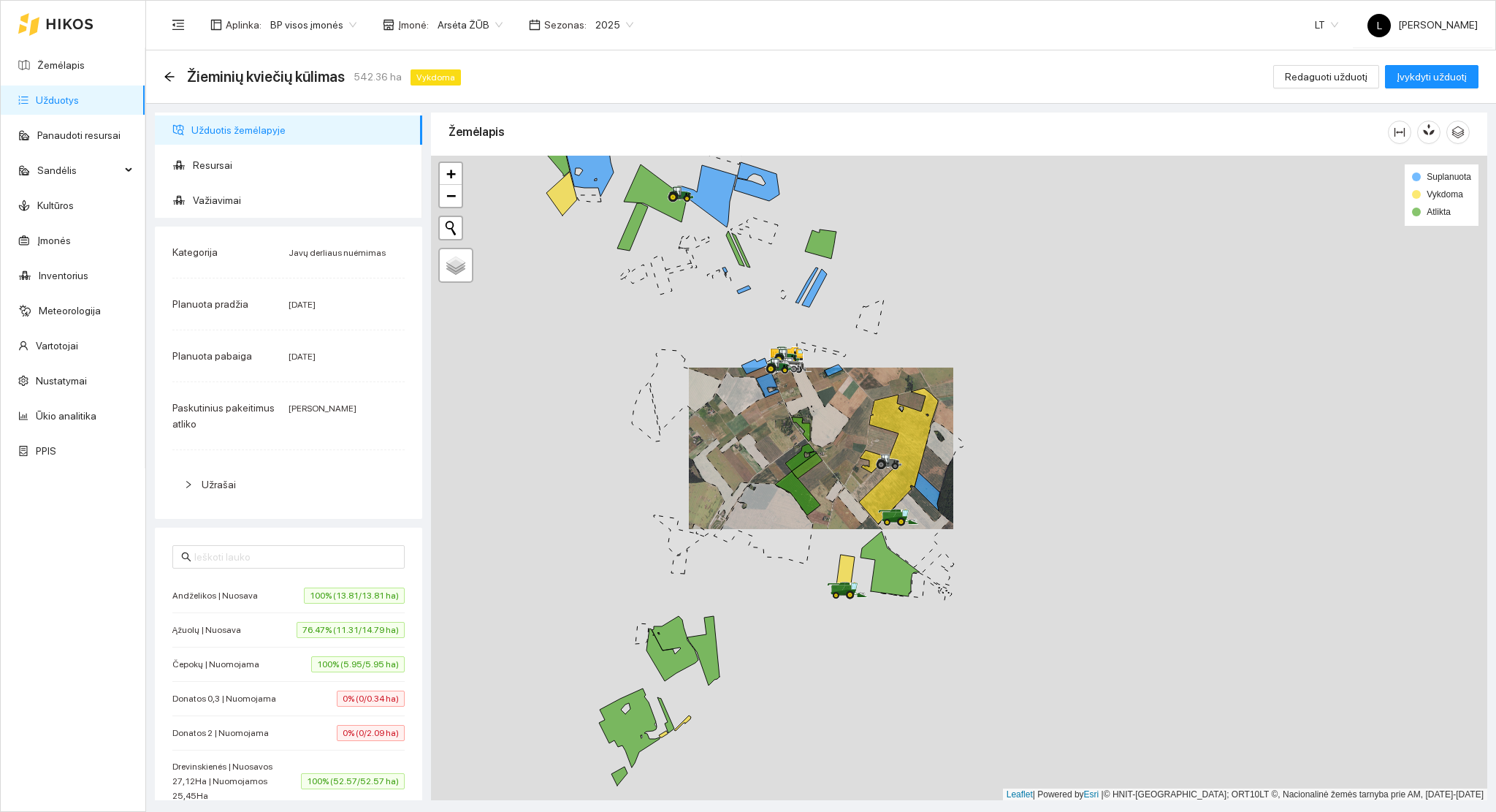
drag, startPoint x: 779, startPoint y: 405, endPoint x: 793, endPoint y: 448, distance: 45.2
click at [791, 447] on div at bounding box center [959, 478] width 1056 height 645
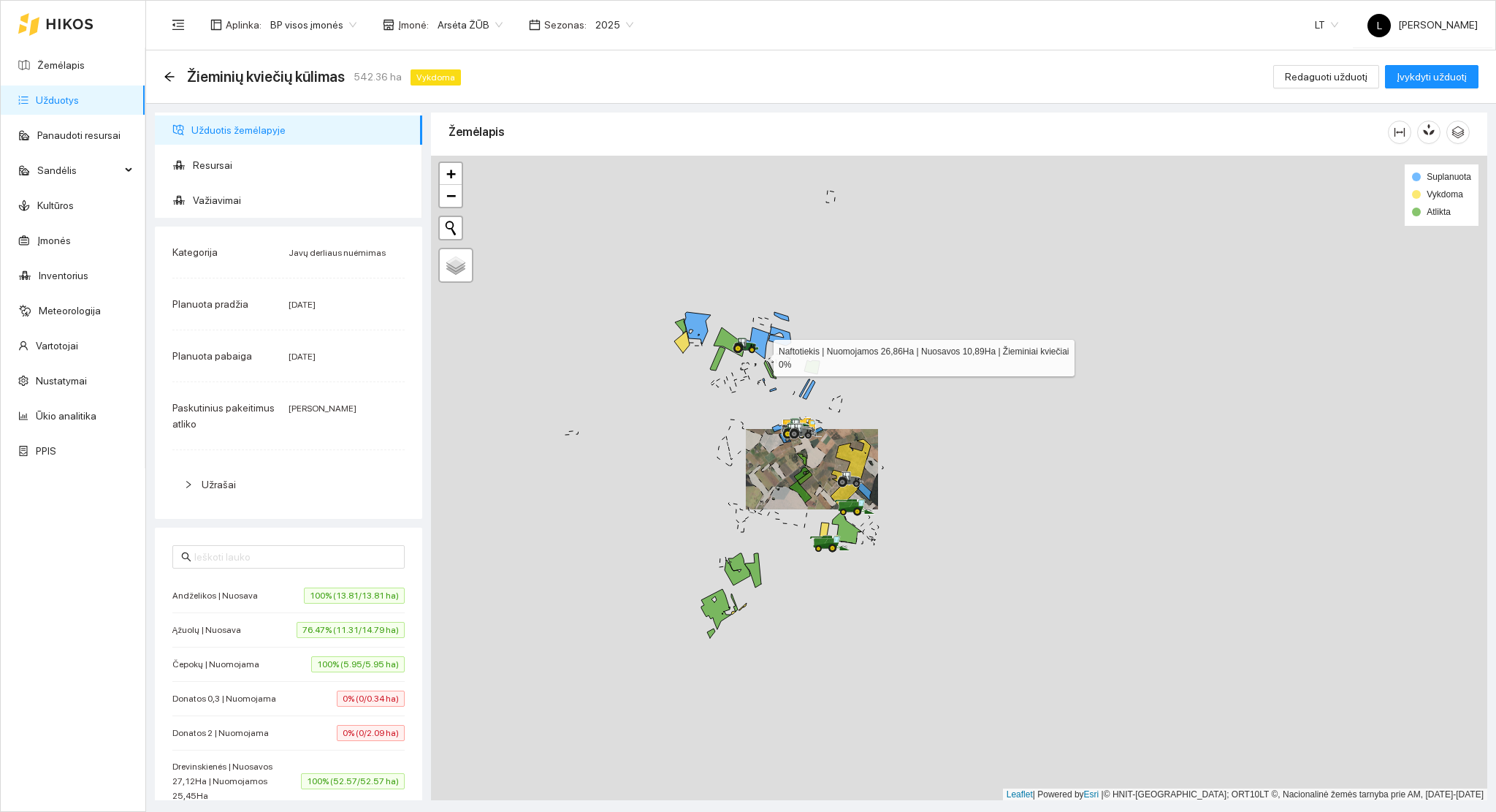
drag, startPoint x: 763, startPoint y: 375, endPoint x: 770, endPoint y: 412, distance: 37.7
click at [770, 412] on div at bounding box center [959, 478] width 1056 height 645
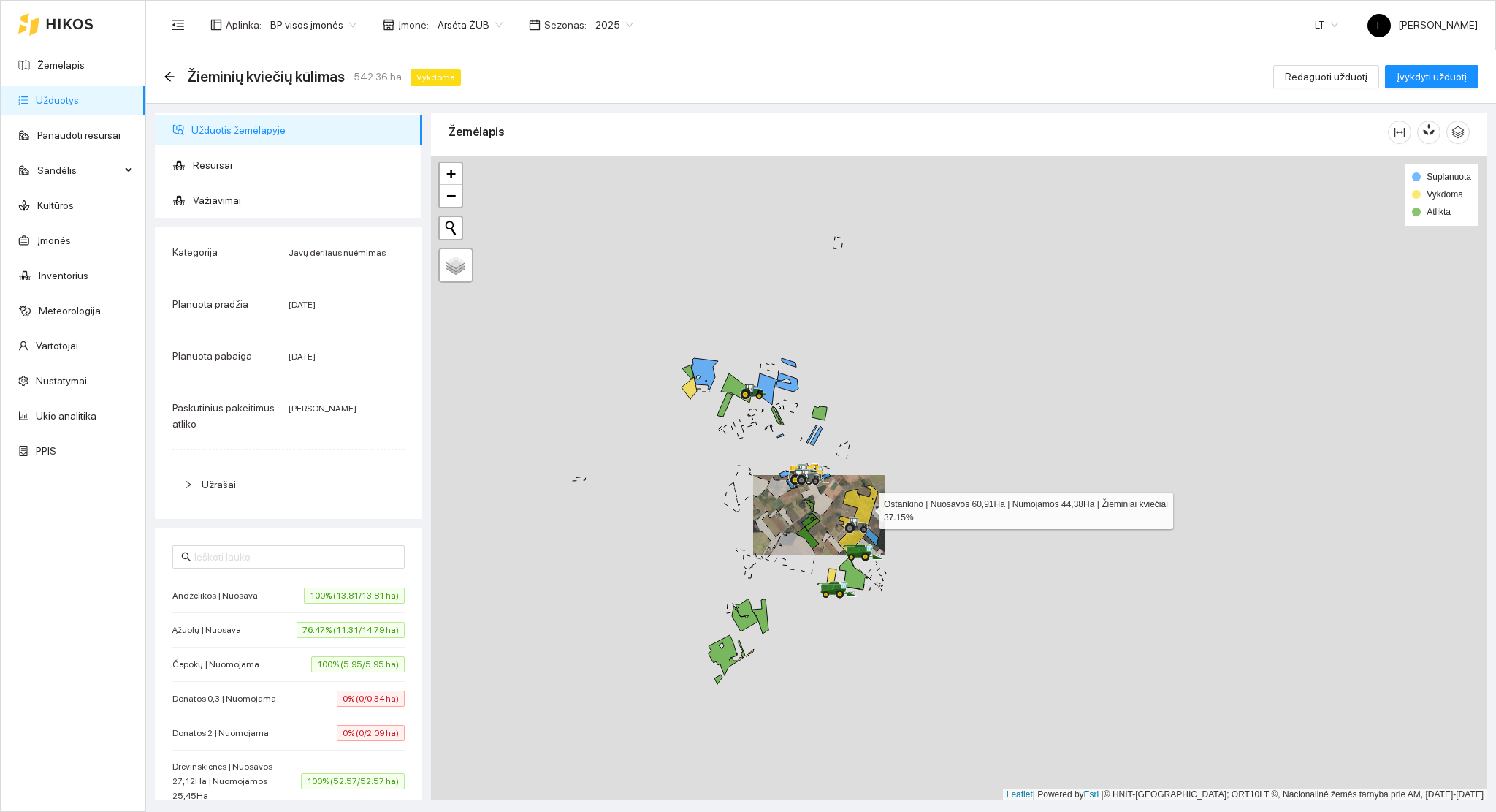
click at [866, 507] on icon at bounding box center [857, 518] width 40 height 68
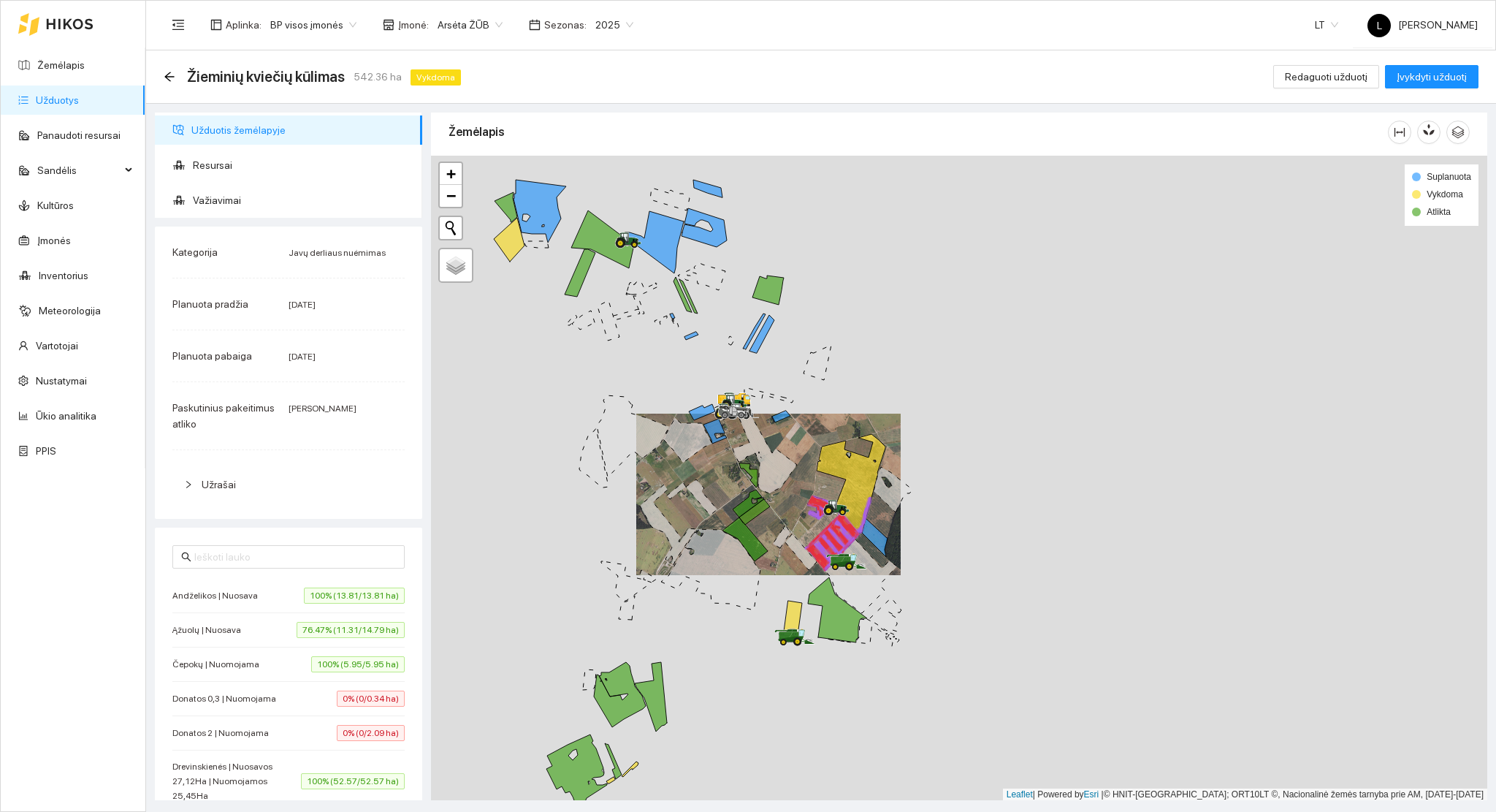
click at [172, 83] on div "Žieminių kviečių kūlimas 542.36 ha Vykdoma" at bounding box center [315, 76] width 303 height 23
click at [172, 78] on icon "arrow-left" at bounding box center [169, 76] width 12 height 11
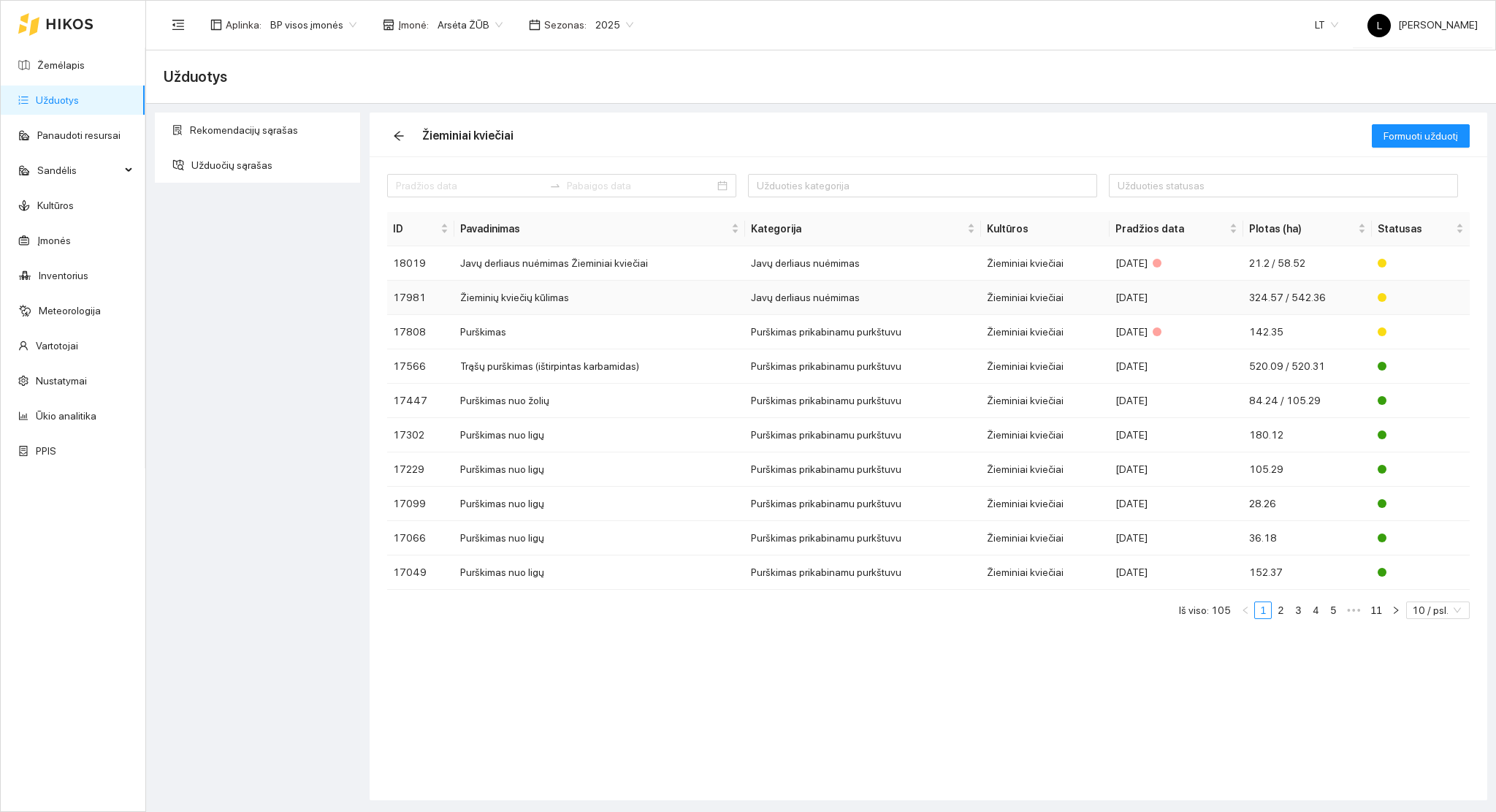
click at [1096, 295] on td "Žieminiai kviečiai" at bounding box center [1045, 297] width 128 height 34
